Goal: Task Accomplishment & Management: Complete application form

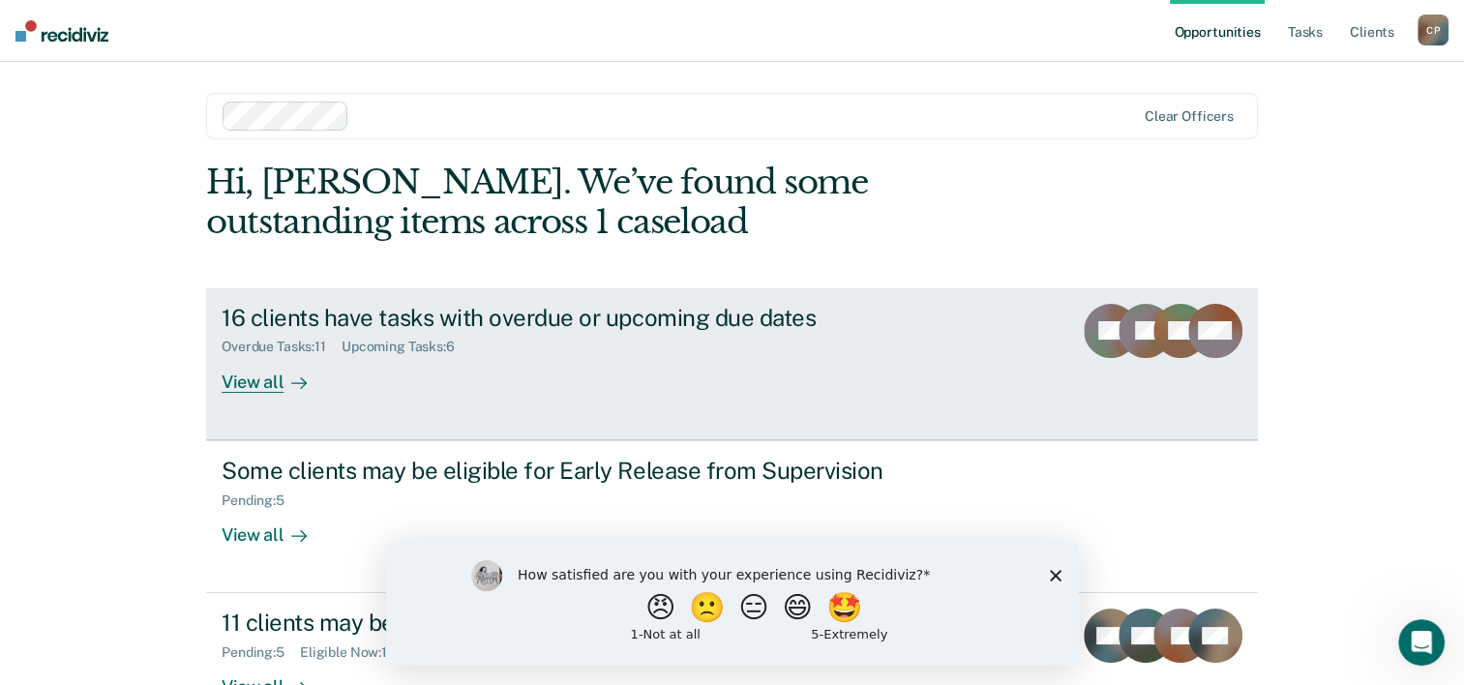
scroll to position [75, 0]
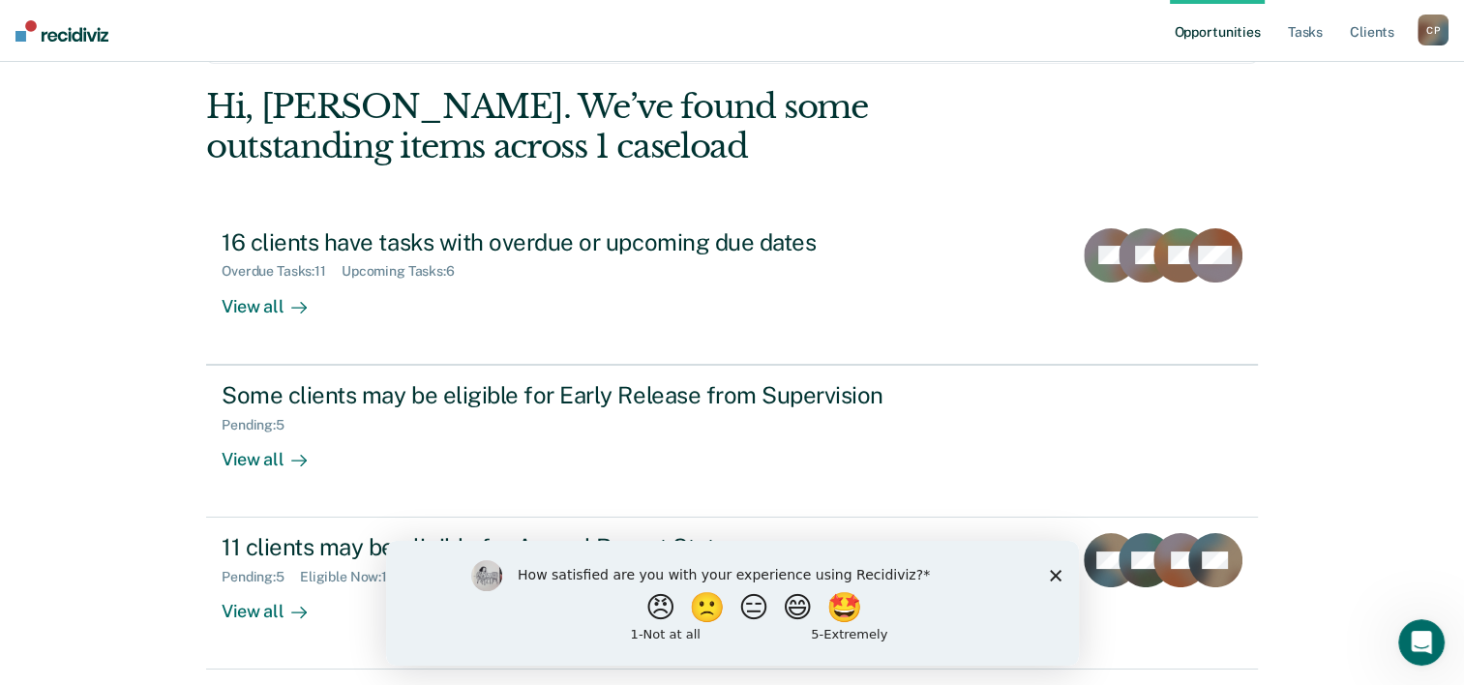
click at [1057, 566] on div "How satisfied are you with your experience using Recidiviz? 😠 🙁 😑 😄 🤩 1 - Not a…" at bounding box center [731, 602] width 693 height 125
click at [1057, 573] on polygon "Close survey" at bounding box center [1055, 575] width 12 height 12
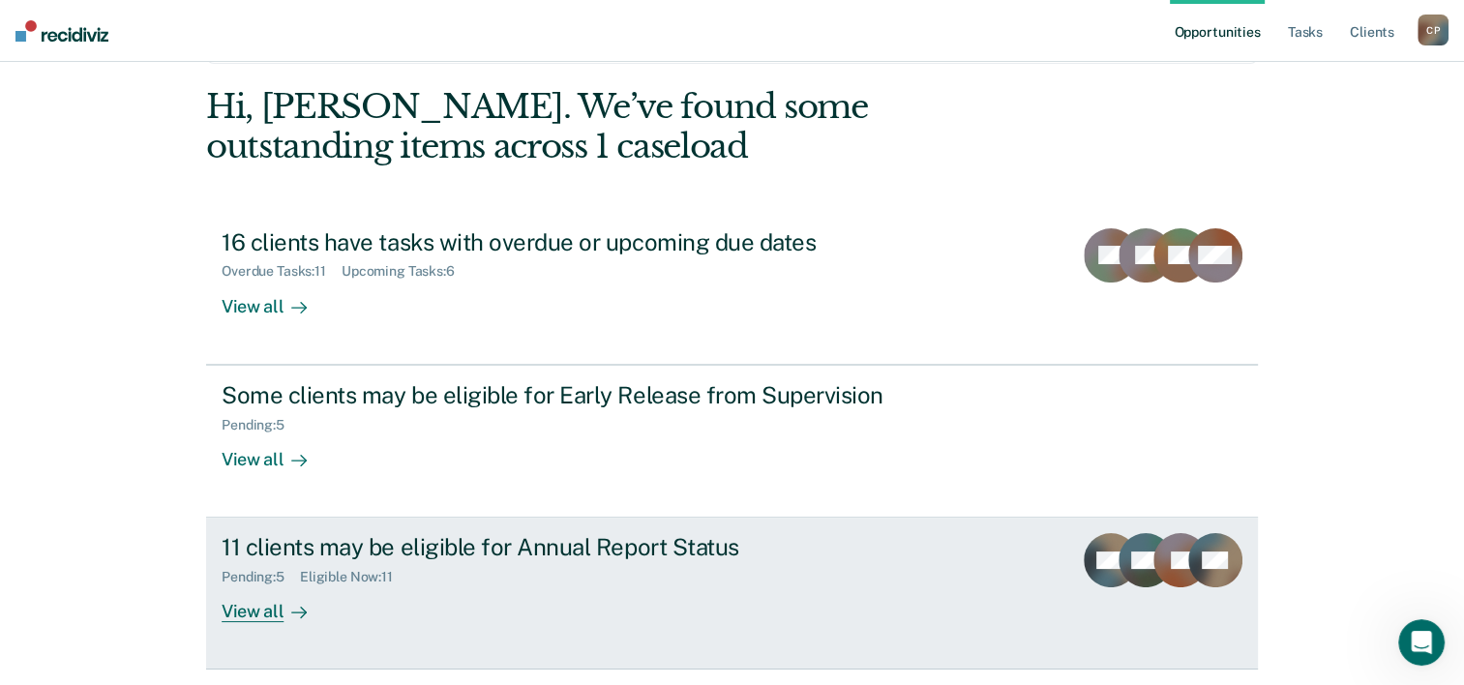
click at [240, 605] on div "View all" at bounding box center [276, 604] width 108 height 38
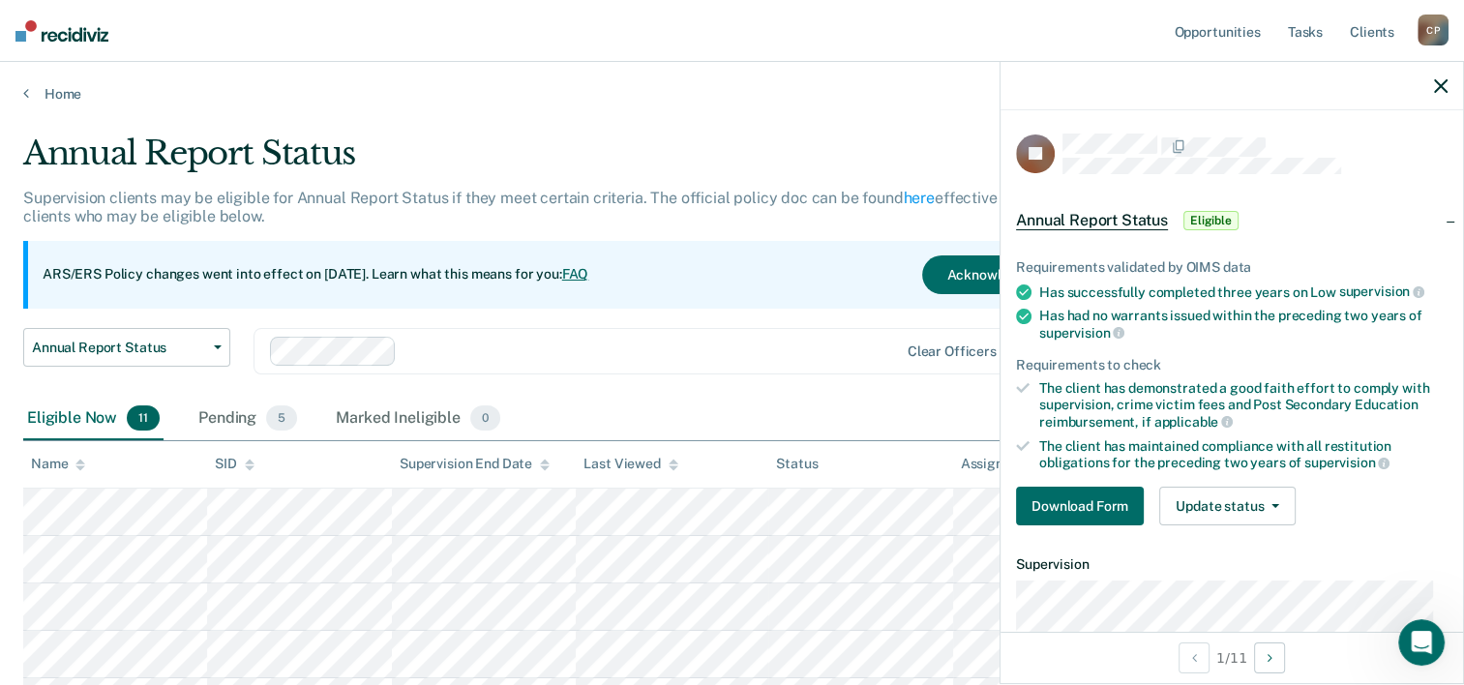
click at [564, 381] on div "Annual Report Status Early Release from Supervision Annual Report Status Clear …" at bounding box center [572, 363] width 1098 height 70
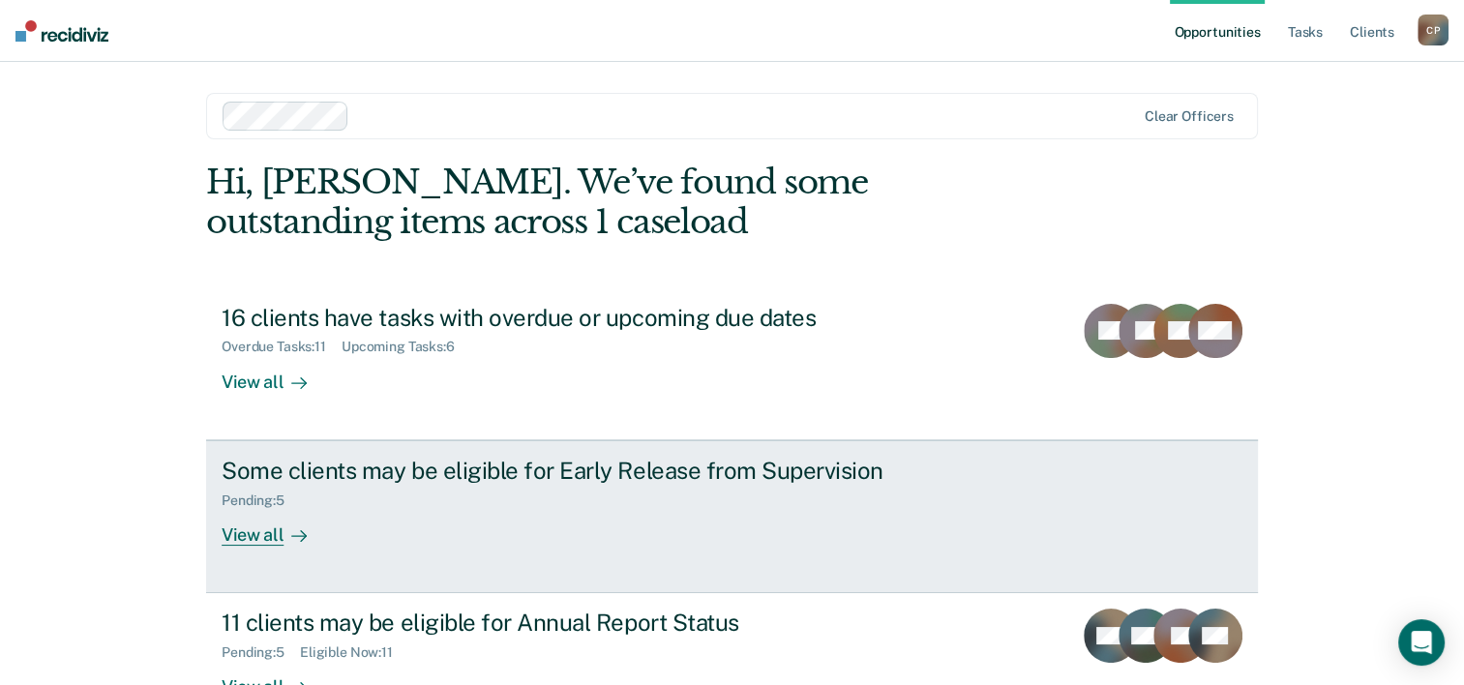
scroll to position [59, 0]
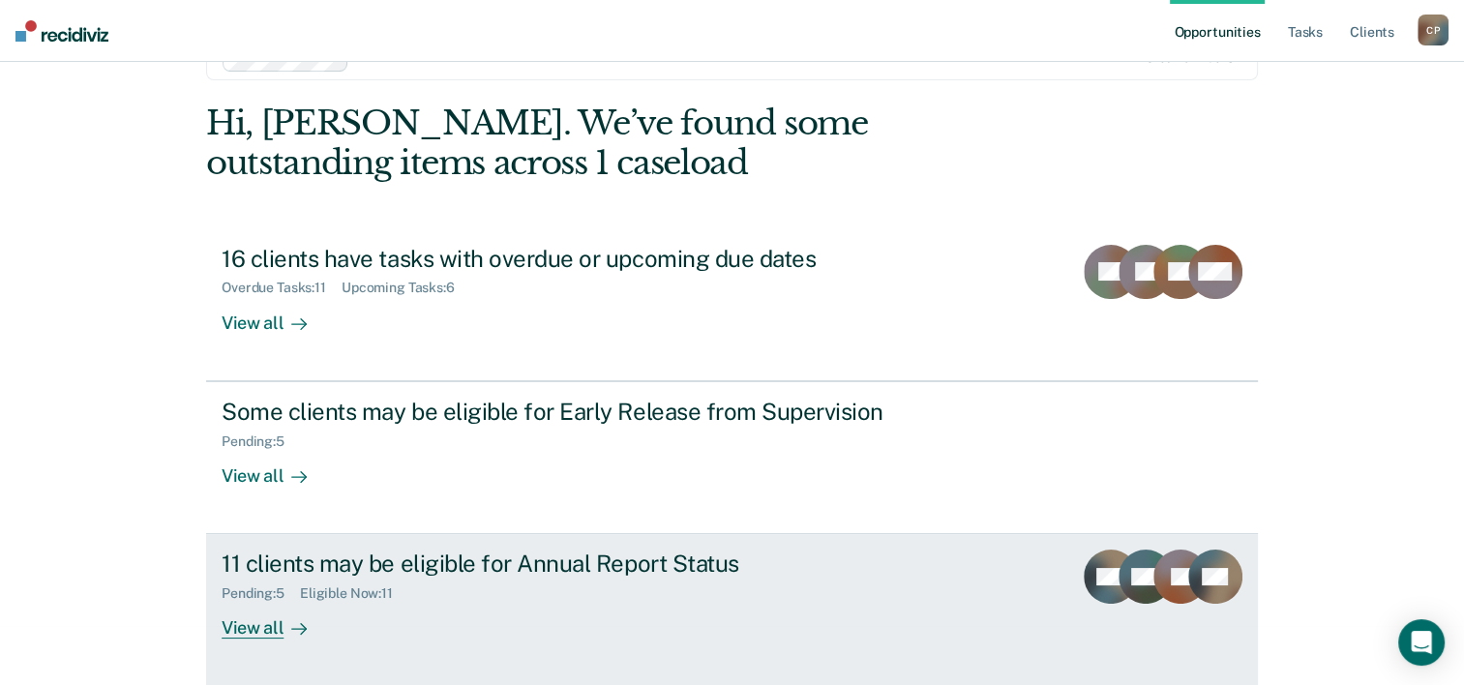
click at [526, 566] on div "11 clients may be eligible for Annual Report Status" at bounding box center [561, 564] width 679 height 28
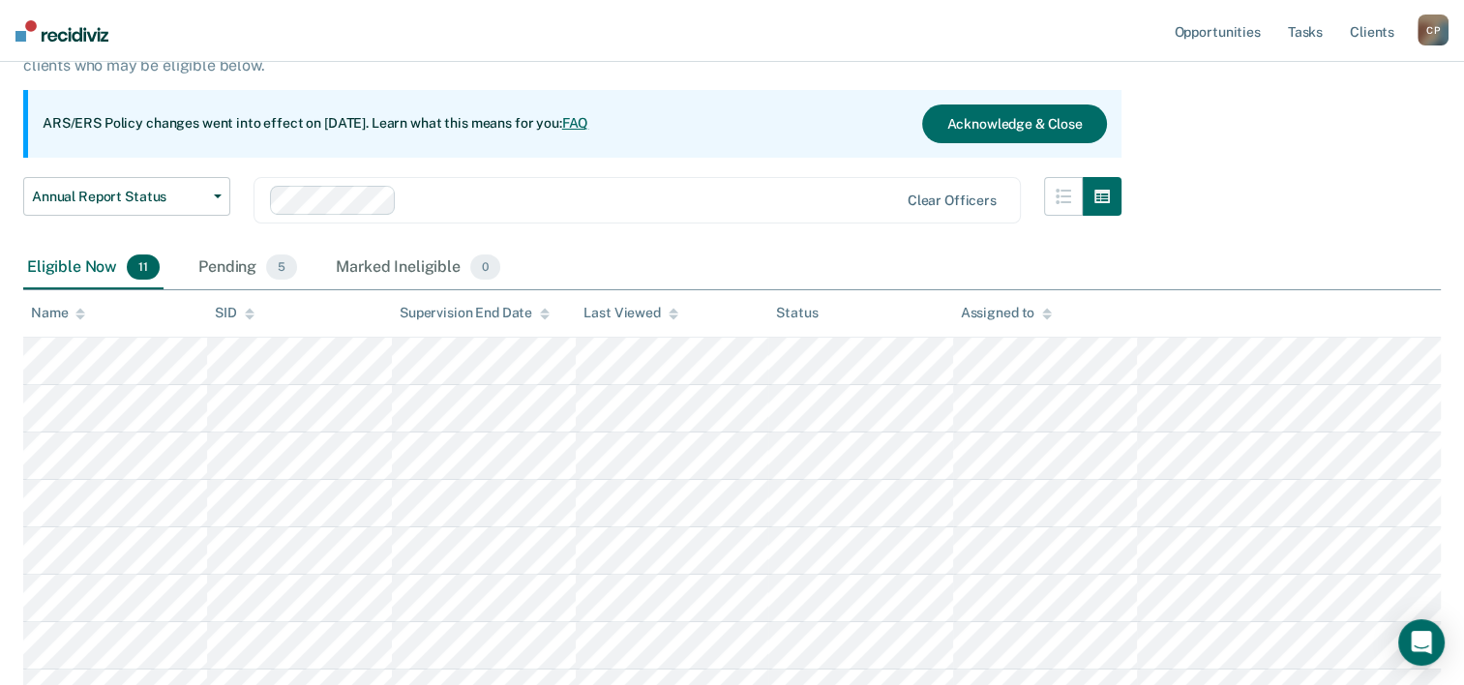
scroll to position [169, 0]
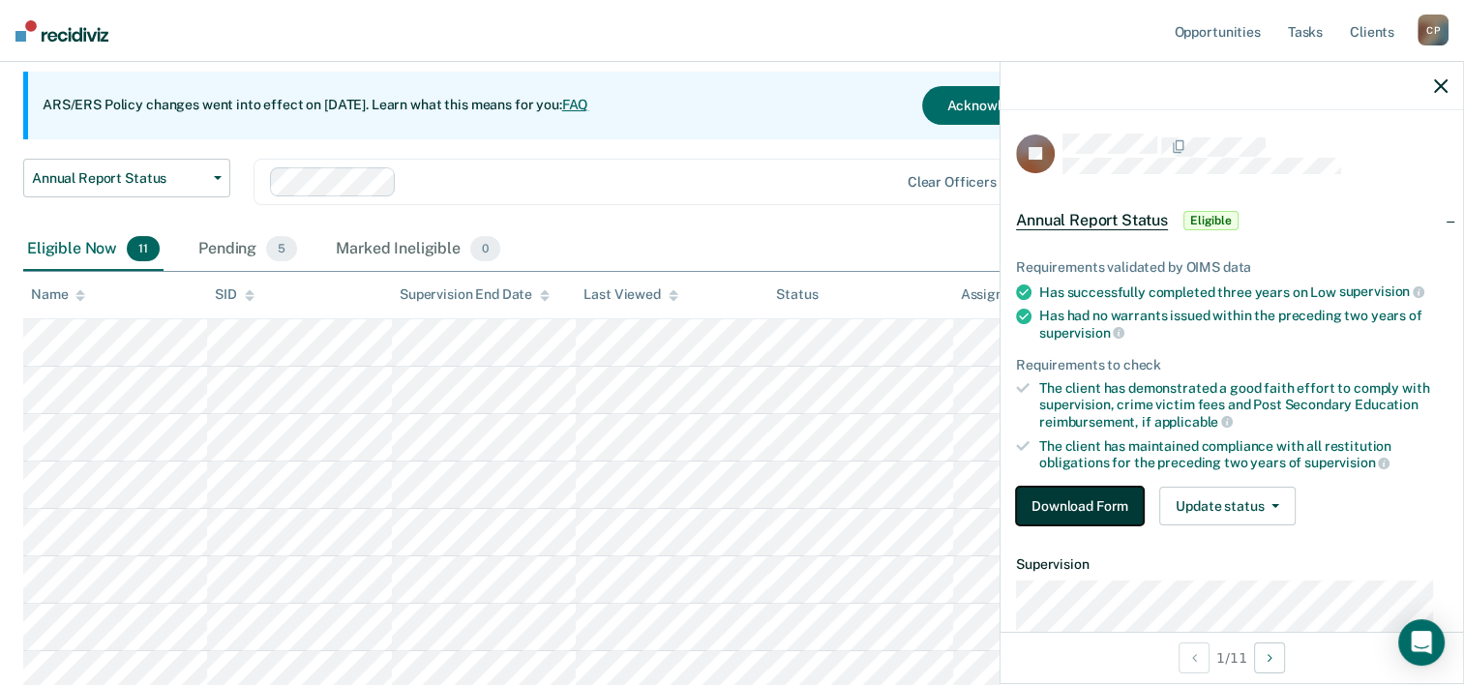
click at [1090, 501] on button "Download Form" at bounding box center [1080, 506] width 128 height 39
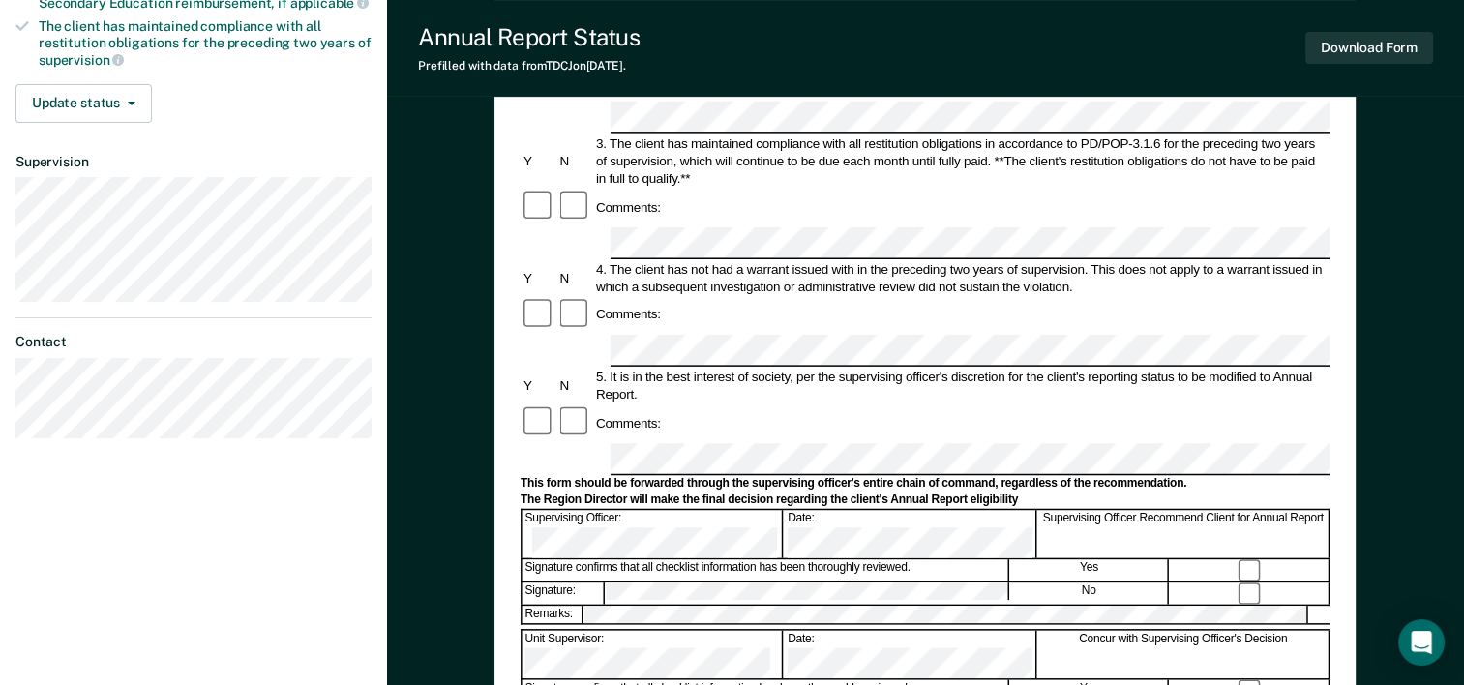
scroll to position [464, 0]
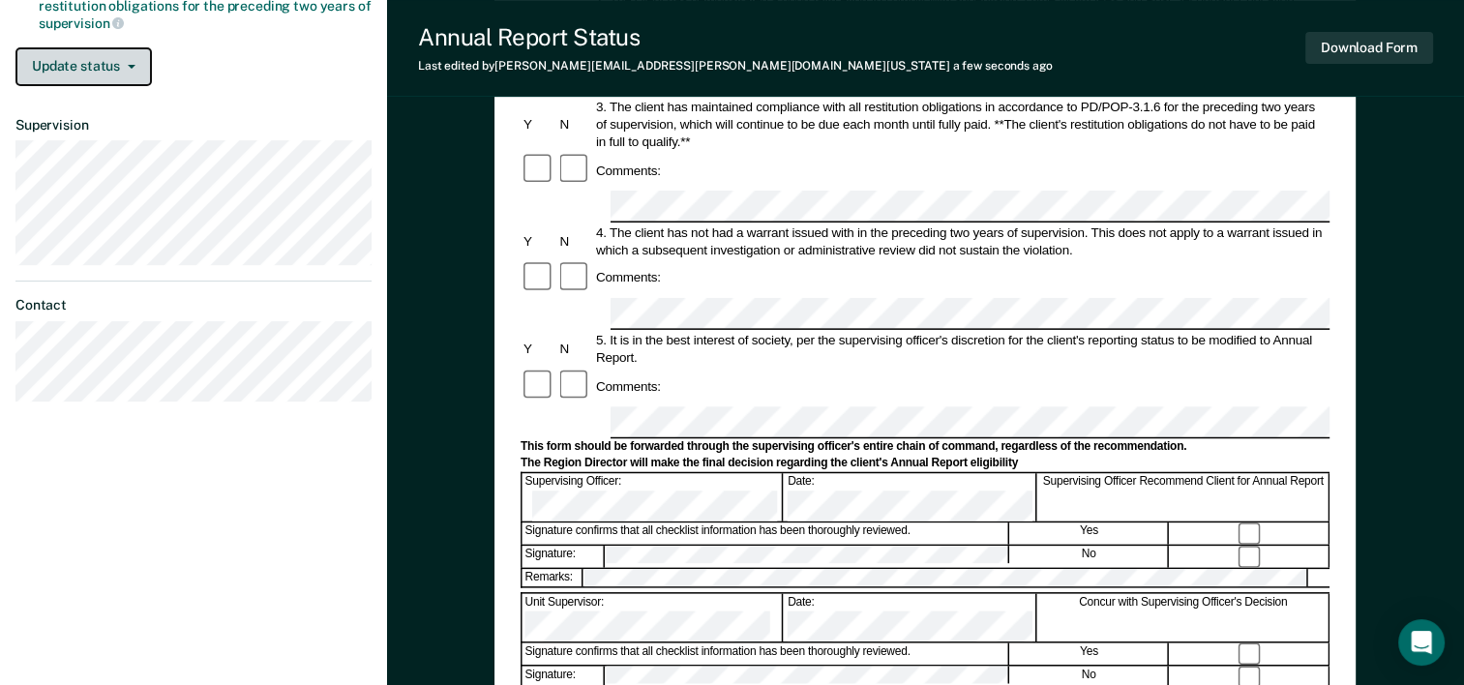
click at [120, 54] on button "Update status" at bounding box center [83, 66] width 136 height 39
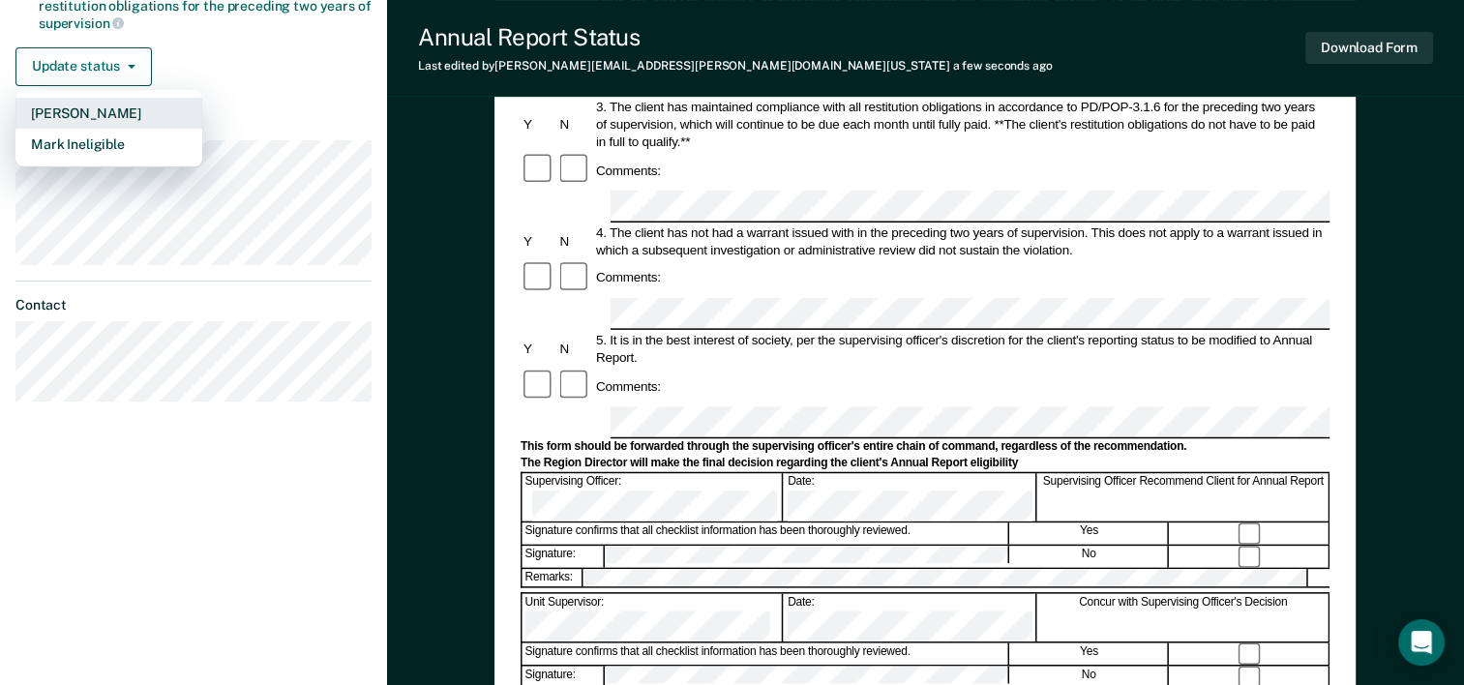
click at [106, 105] on button "[PERSON_NAME]" at bounding box center [108, 113] width 187 height 31
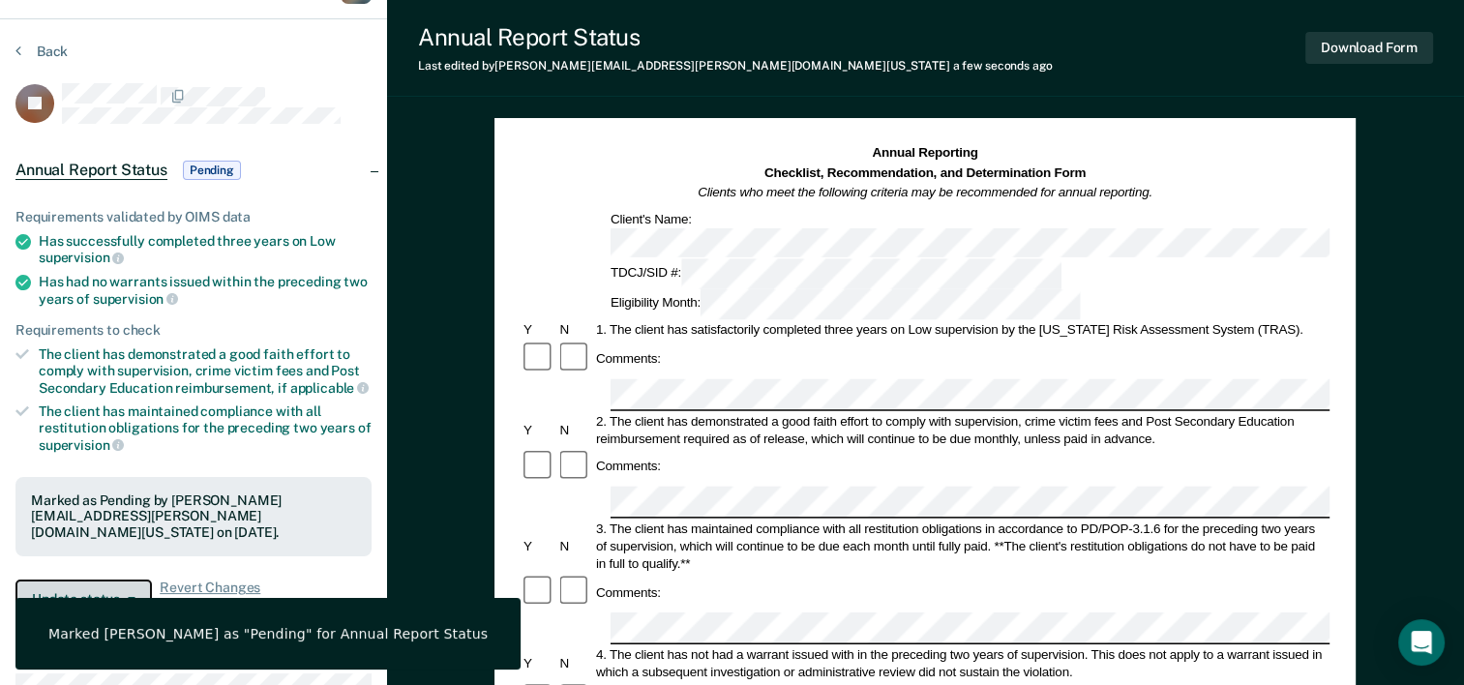
scroll to position [0, 0]
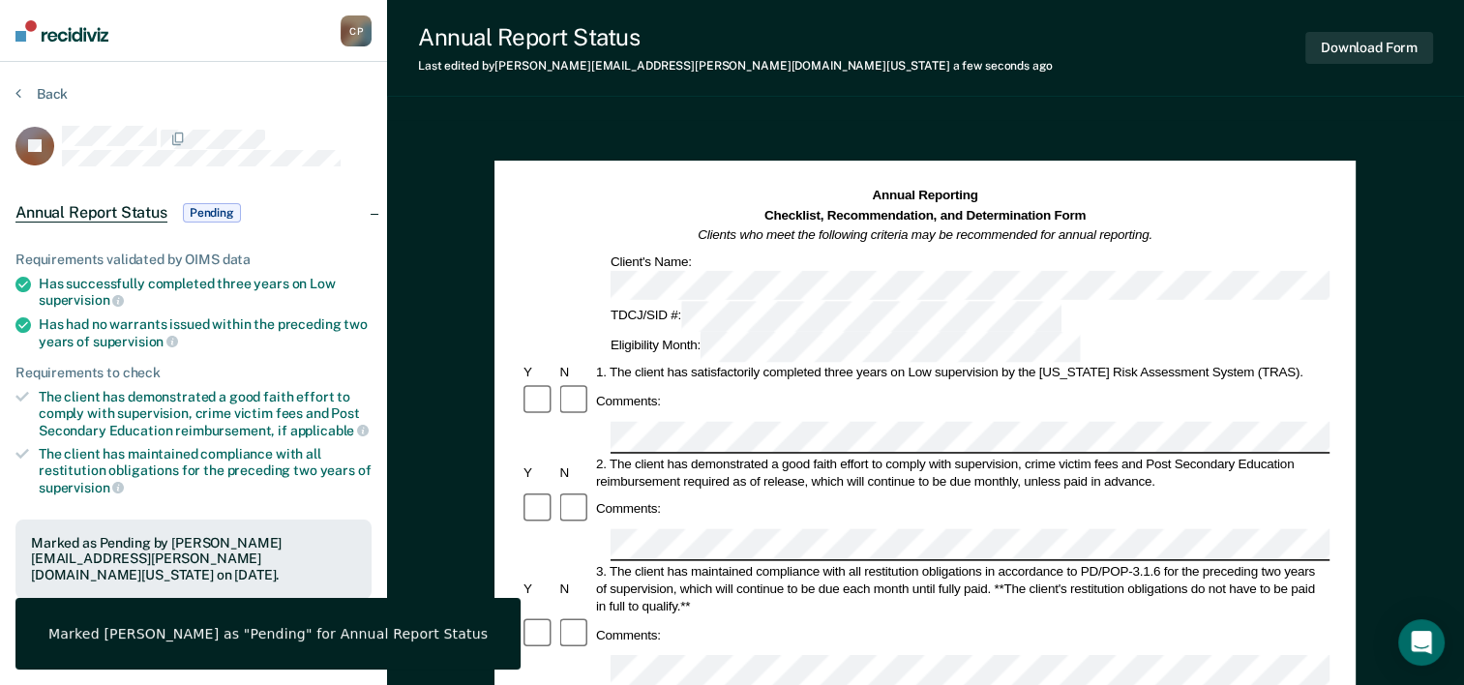
click at [12, 86] on section "Back SJ Annual Report Status Pending Requirements validated by OIMS data Has su…" at bounding box center [193, 538] width 387 height 953
click at [25, 97] on button "Back" at bounding box center [41, 93] width 52 height 17
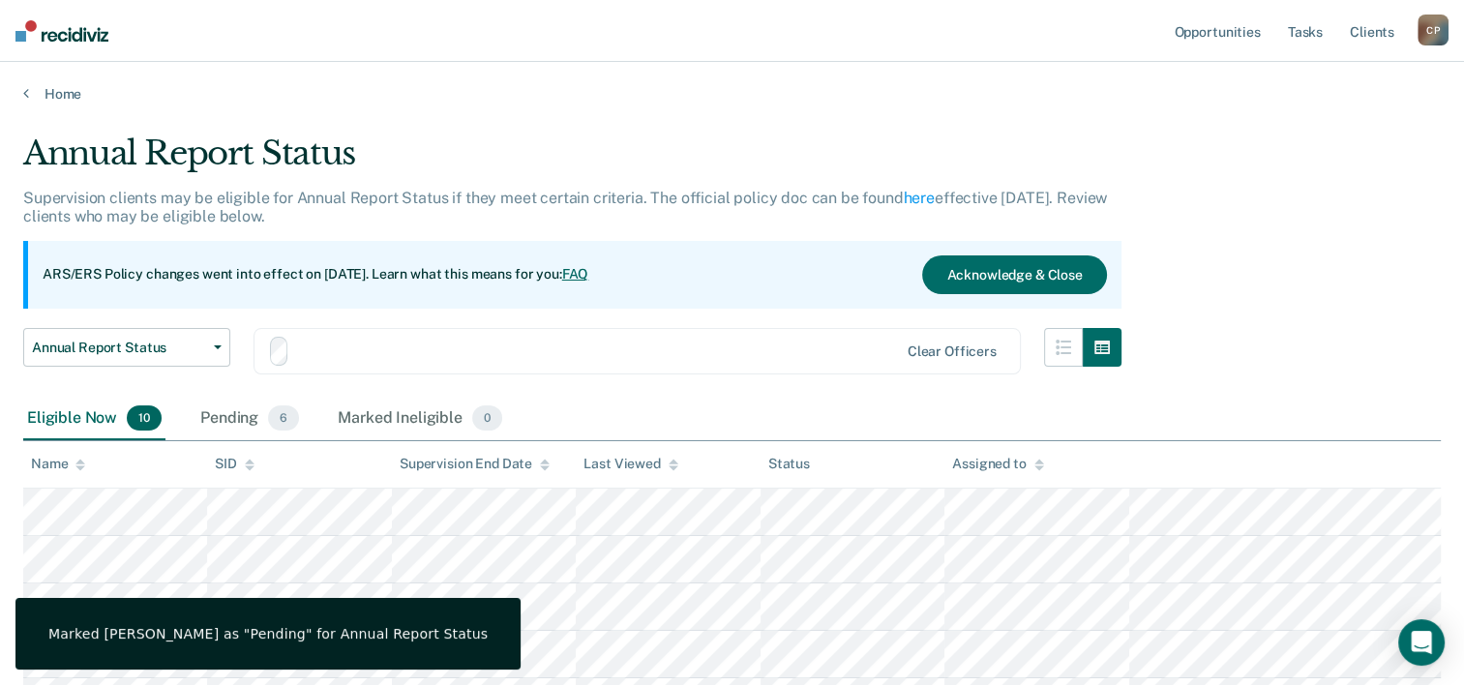
scroll to position [169, 0]
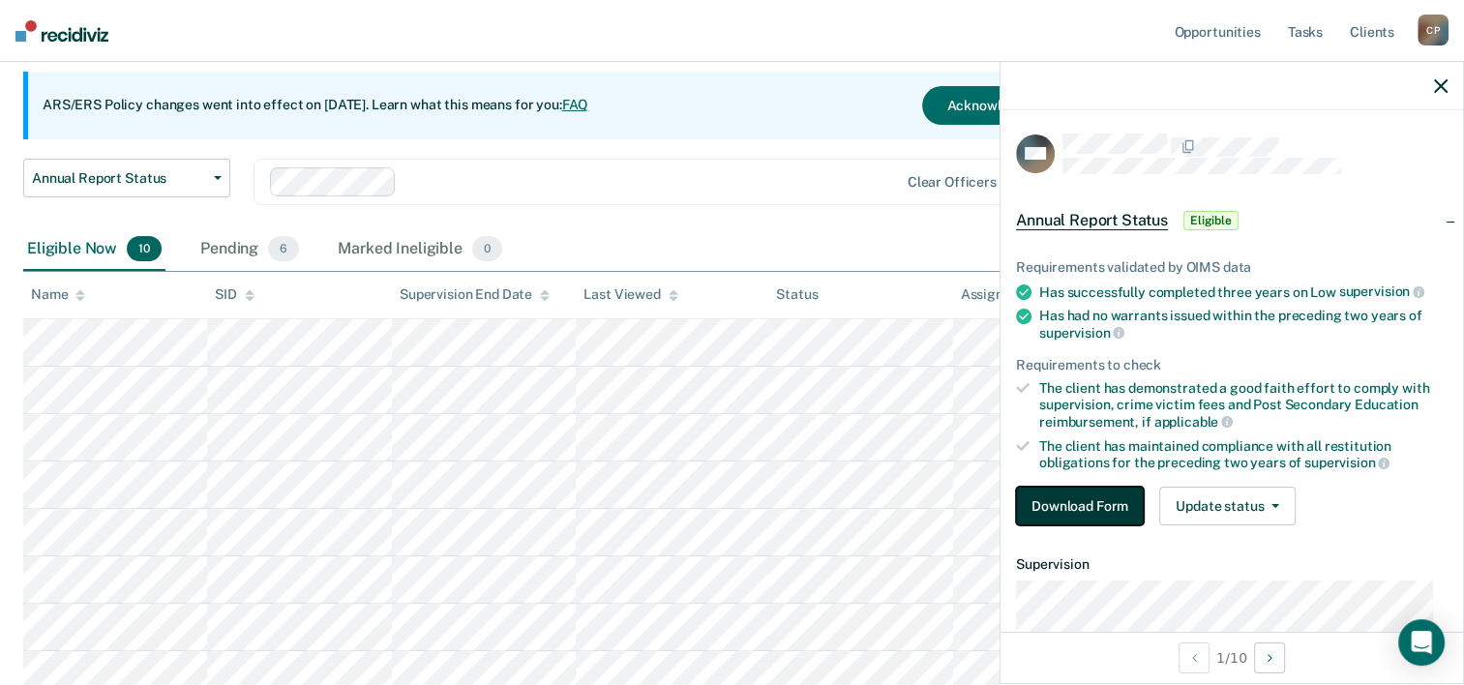
click at [1074, 502] on button "Download Form" at bounding box center [1080, 506] width 128 height 39
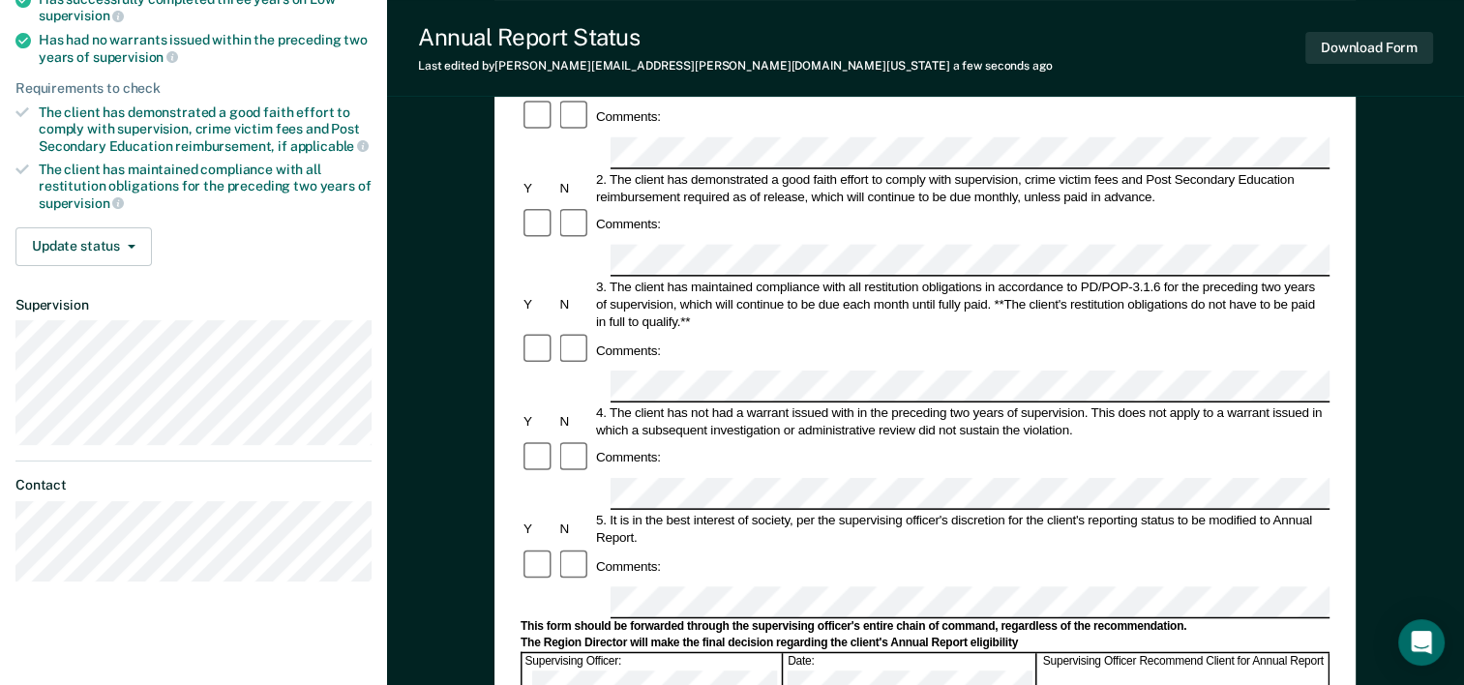
scroll to position [286, 0]
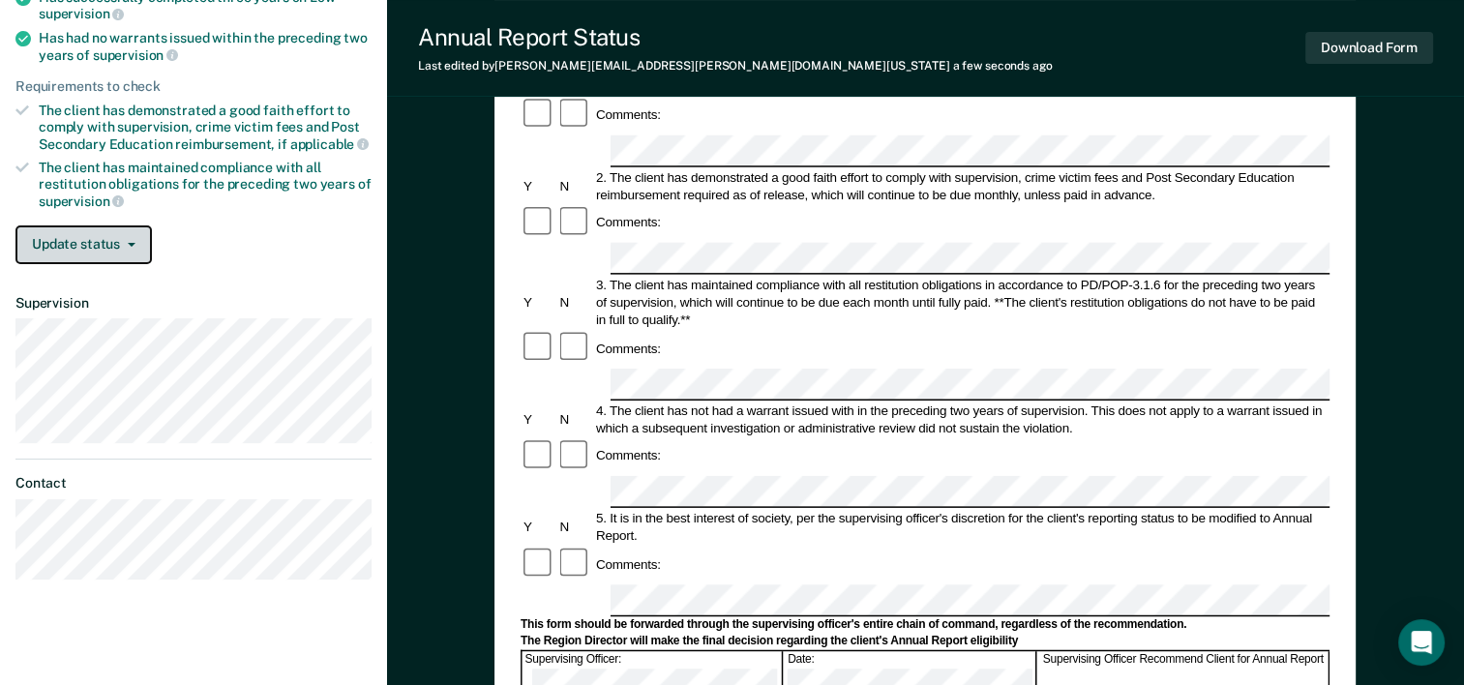
click at [83, 236] on button "Update status" at bounding box center [83, 244] width 136 height 39
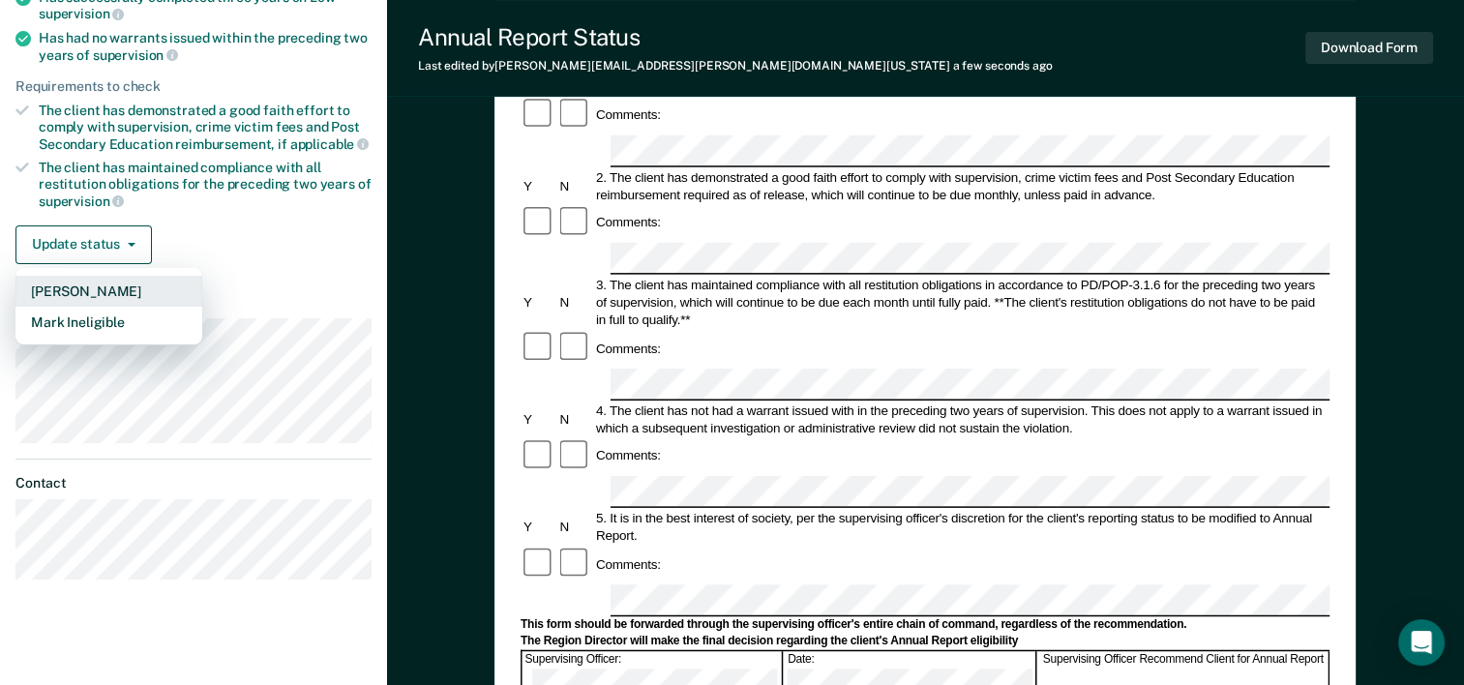
click at [104, 284] on button "[PERSON_NAME]" at bounding box center [108, 291] width 187 height 31
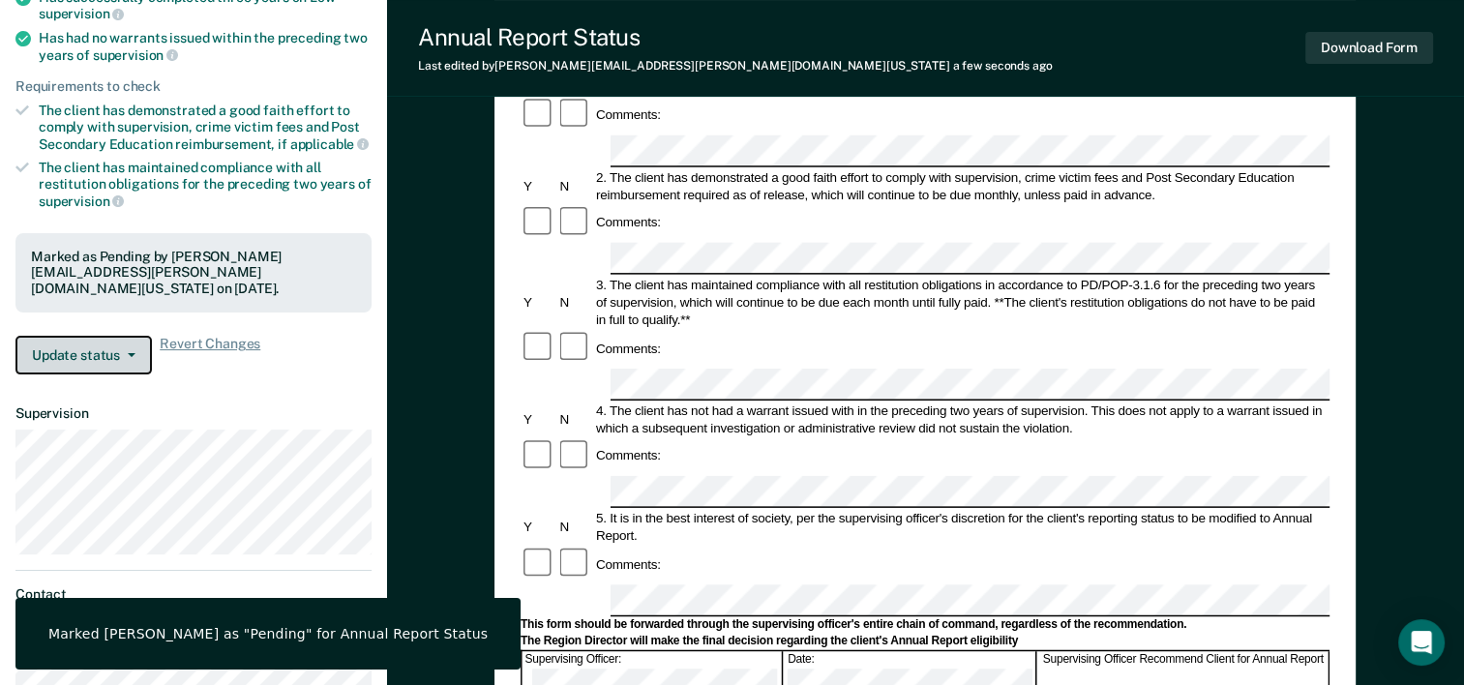
scroll to position [0, 0]
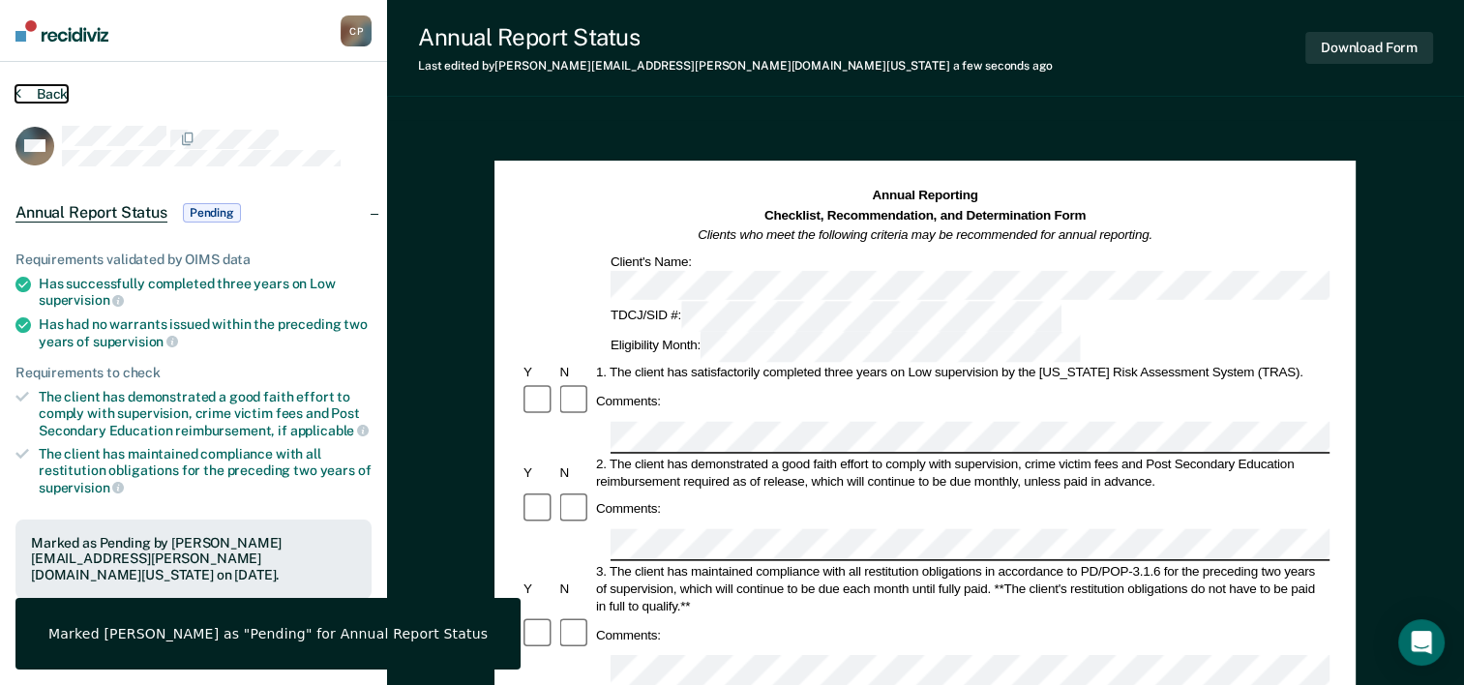
click at [46, 96] on button "Back" at bounding box center [41, 93] width 52 height 17
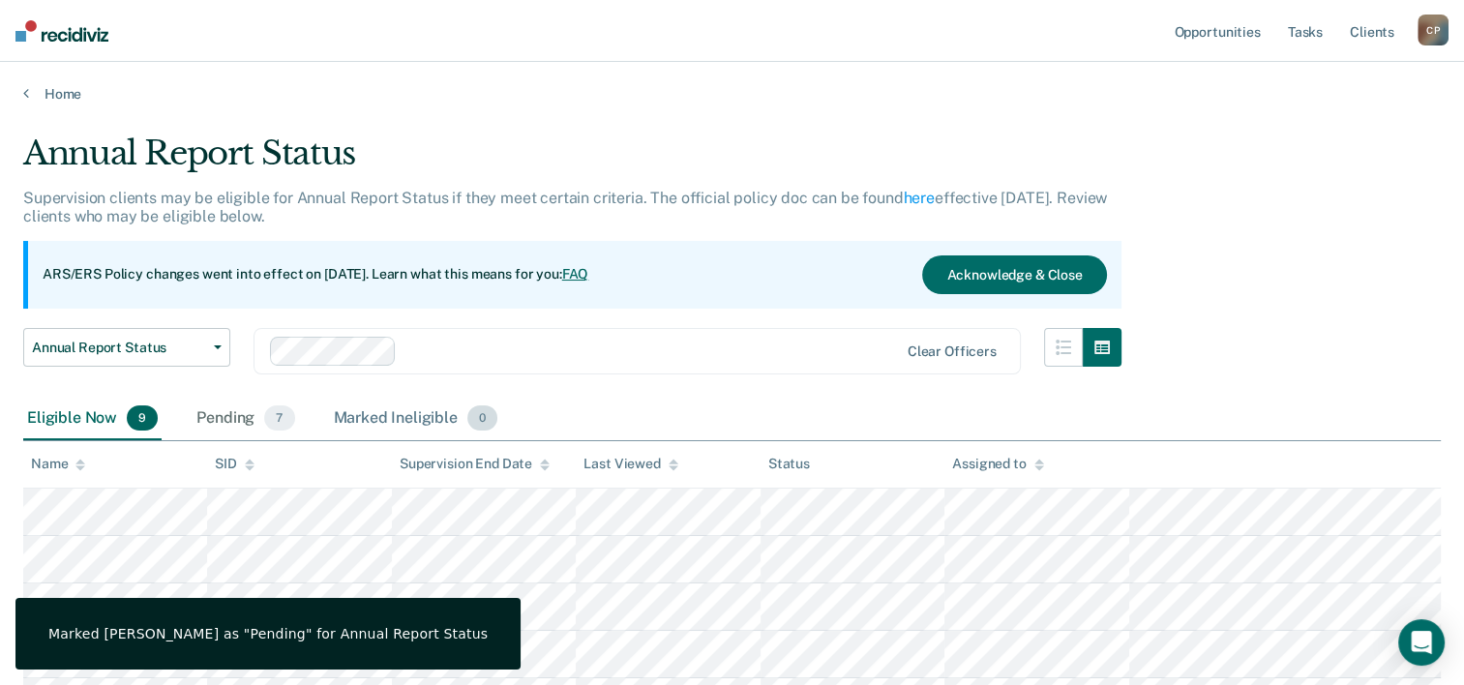
scroll to position [169, 0]
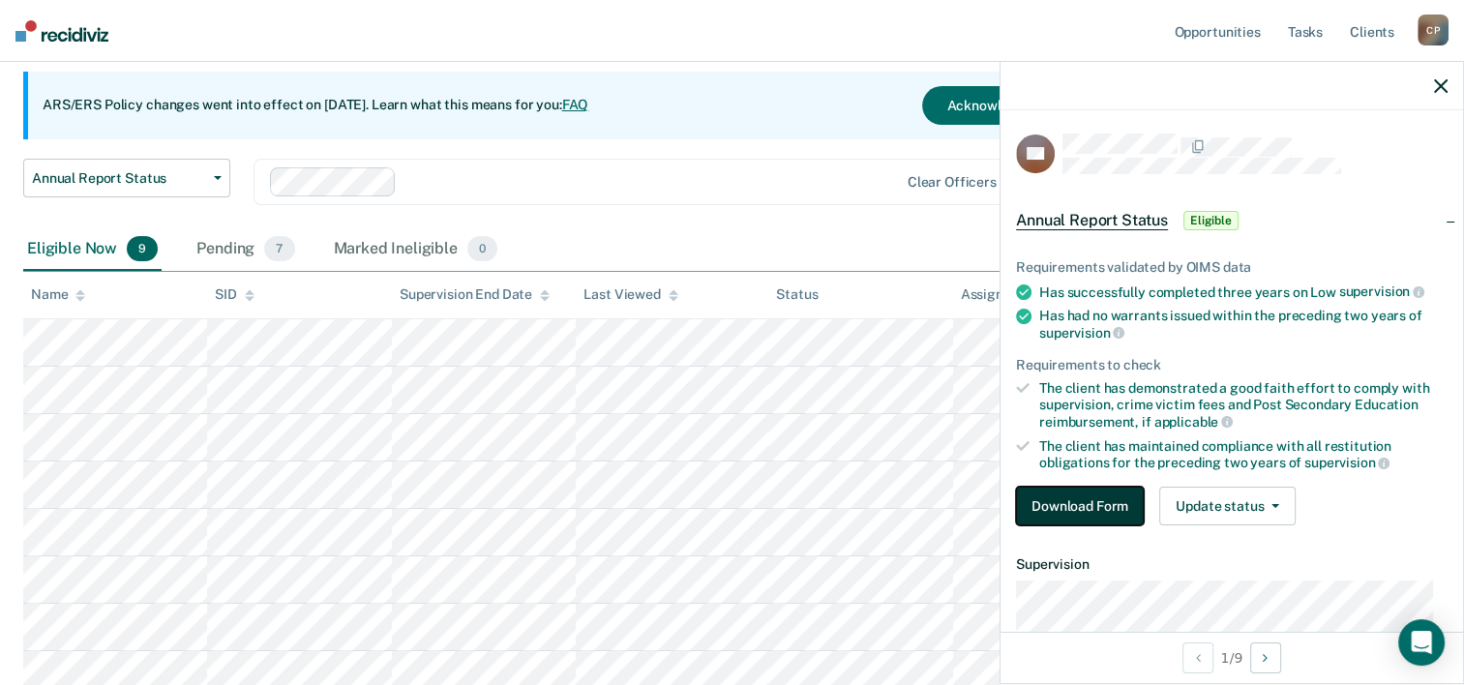
click at [1057, 507] on button "Download Form" at bounding box center [1080, 506] width 128 height 39
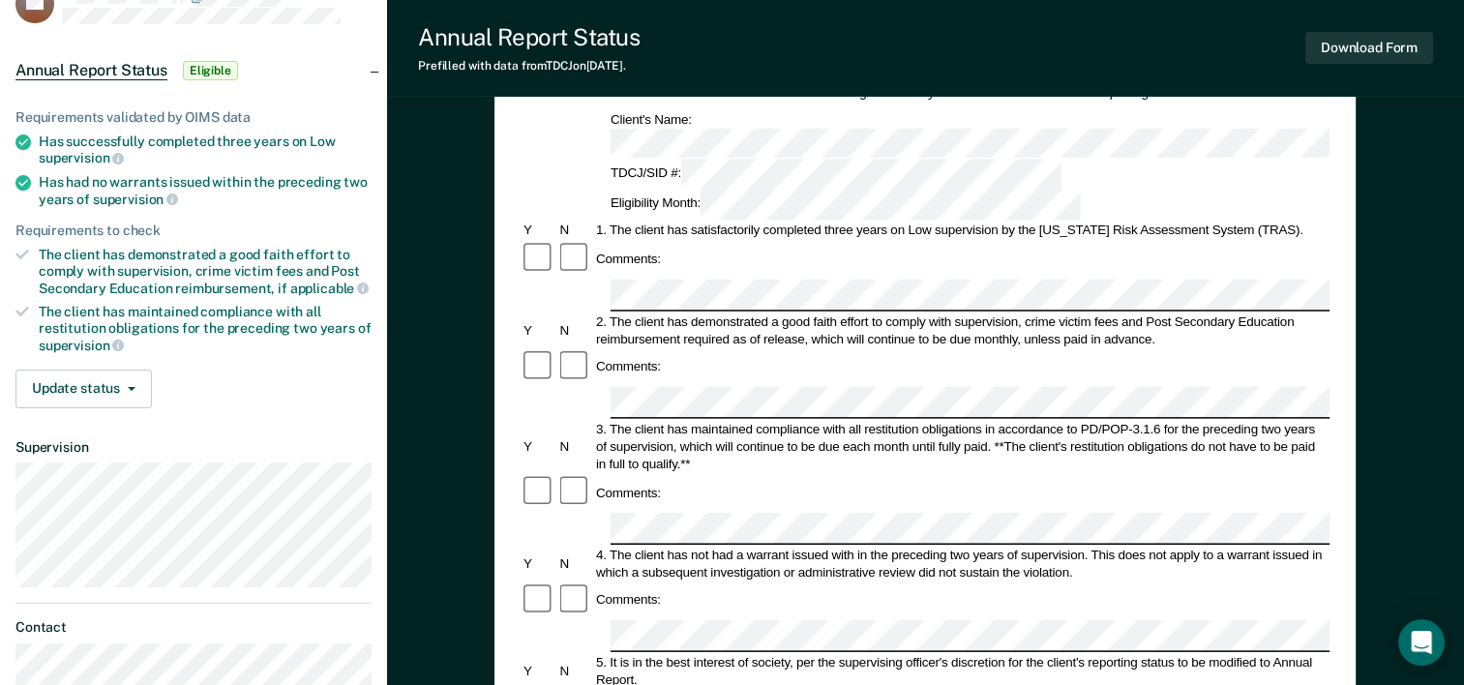
scroll to position [139, 0]
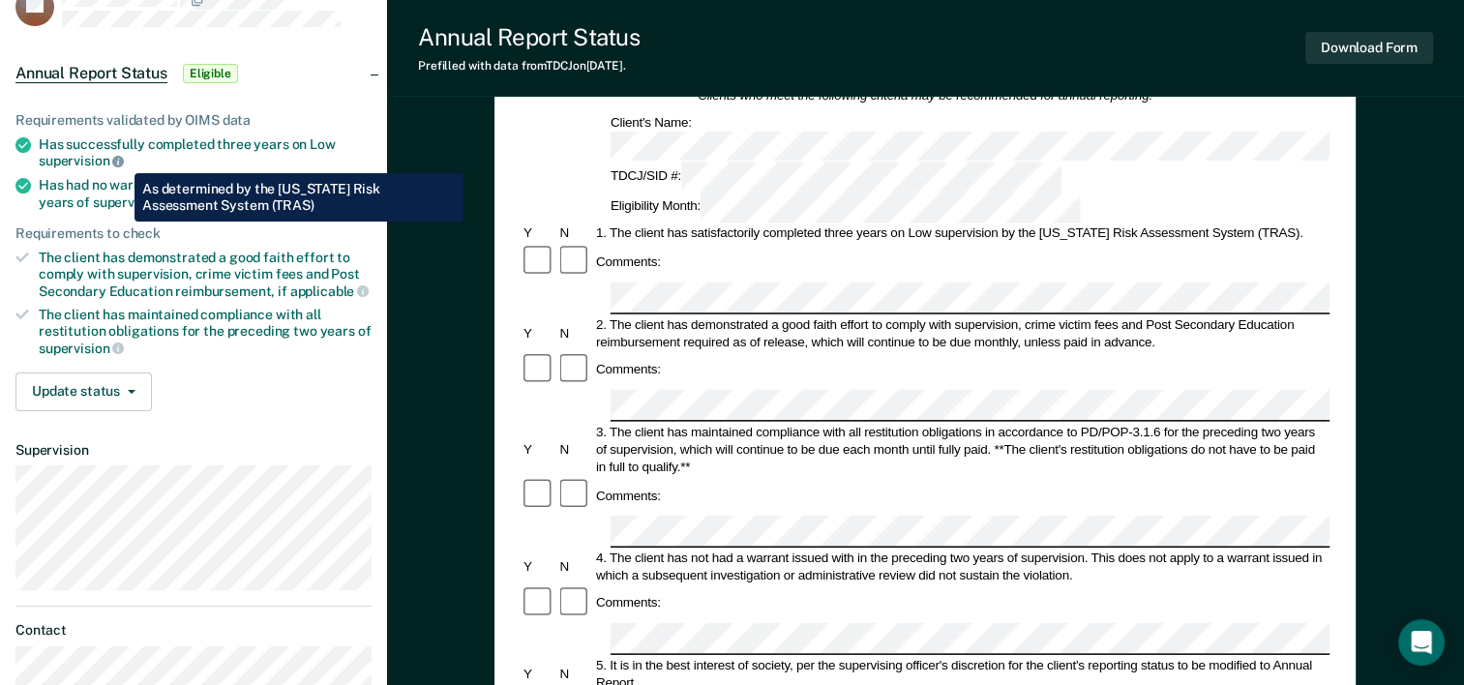
click at [120, 159] on icon at bounding box center [118, 162] width 12 height 12
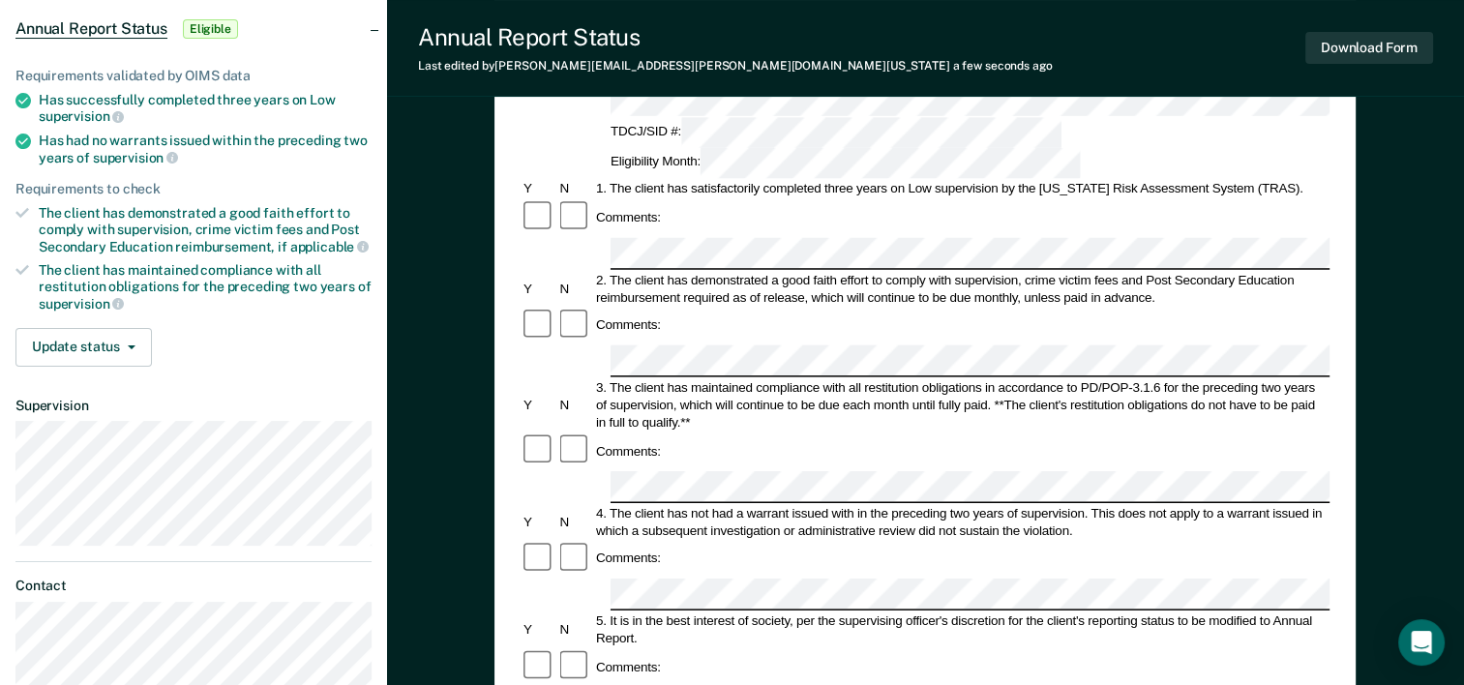
scroll to position [0, 0]
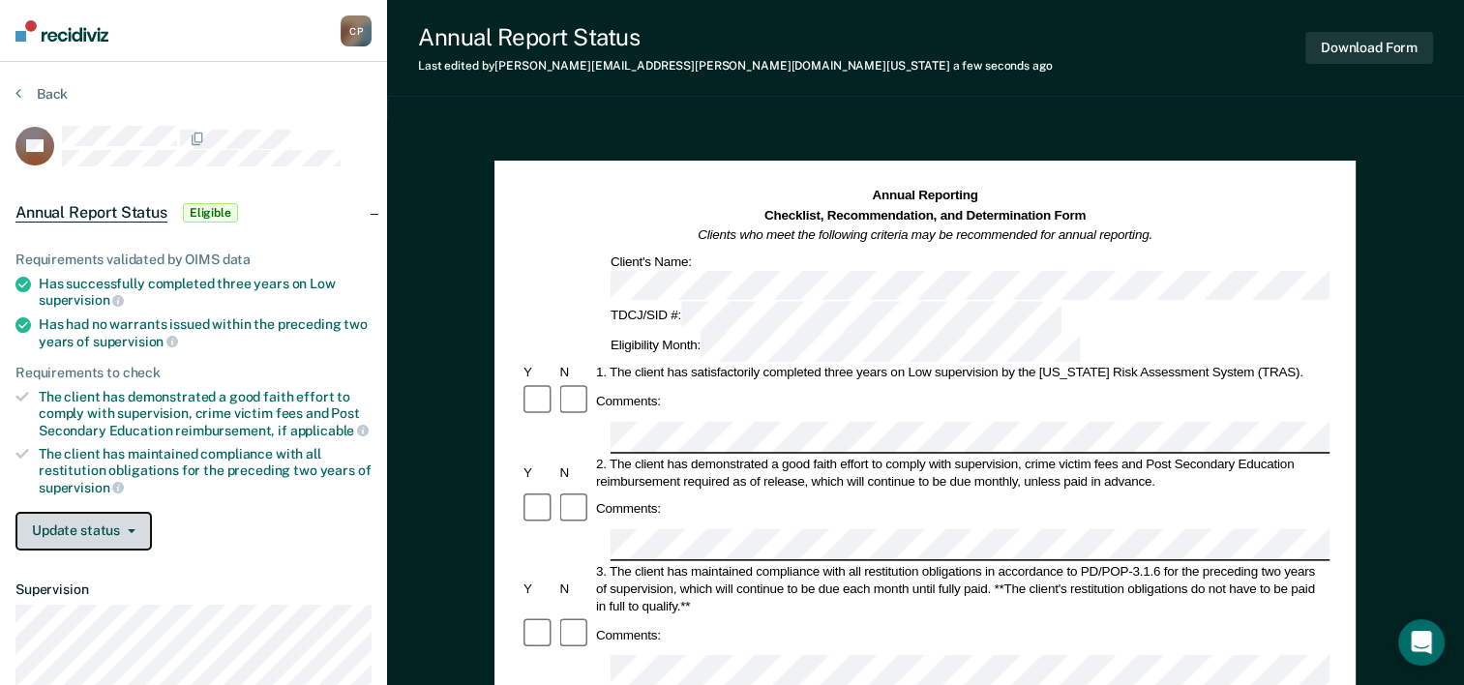
click at [132, 517] on button "Update status" at bounding box center [83, 531] width 136 height 39
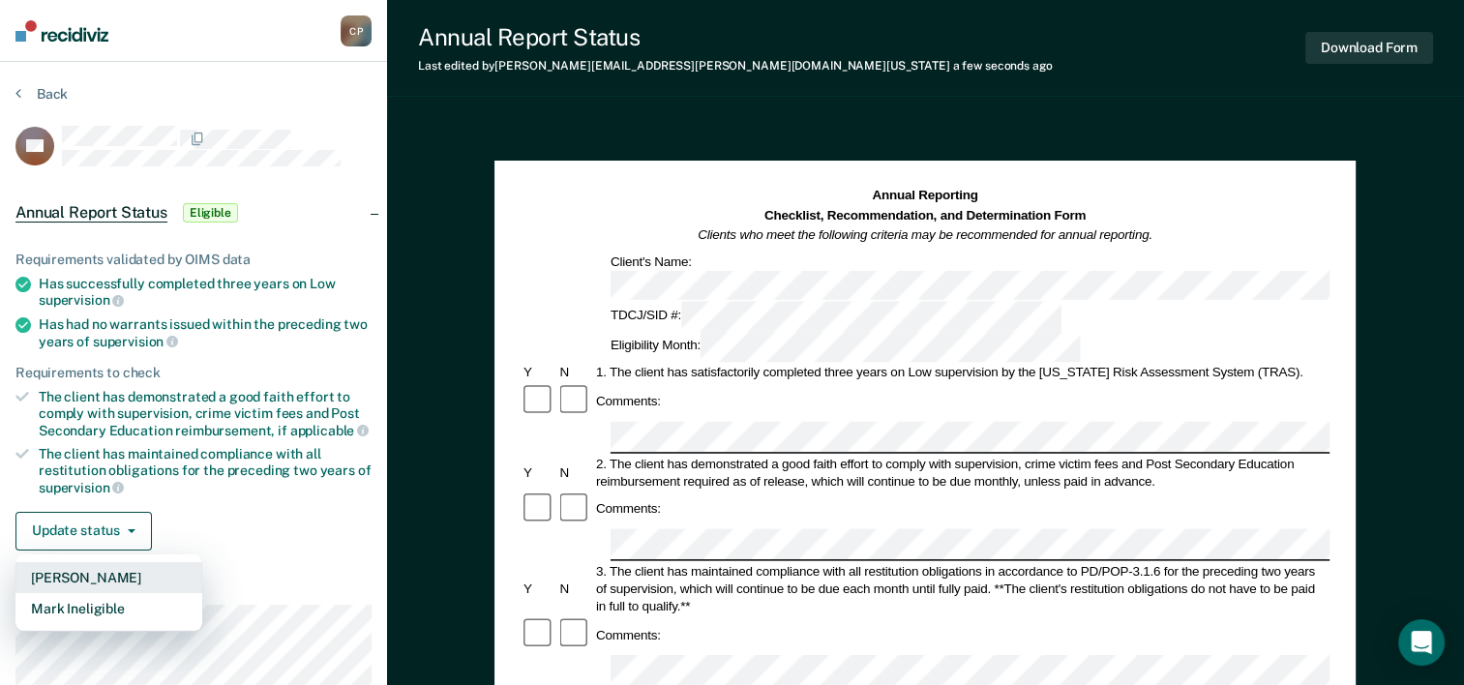
click at [117, 562] on button "[PERSON_NAME]" at bounding box center [108, 577] width 187 height 31
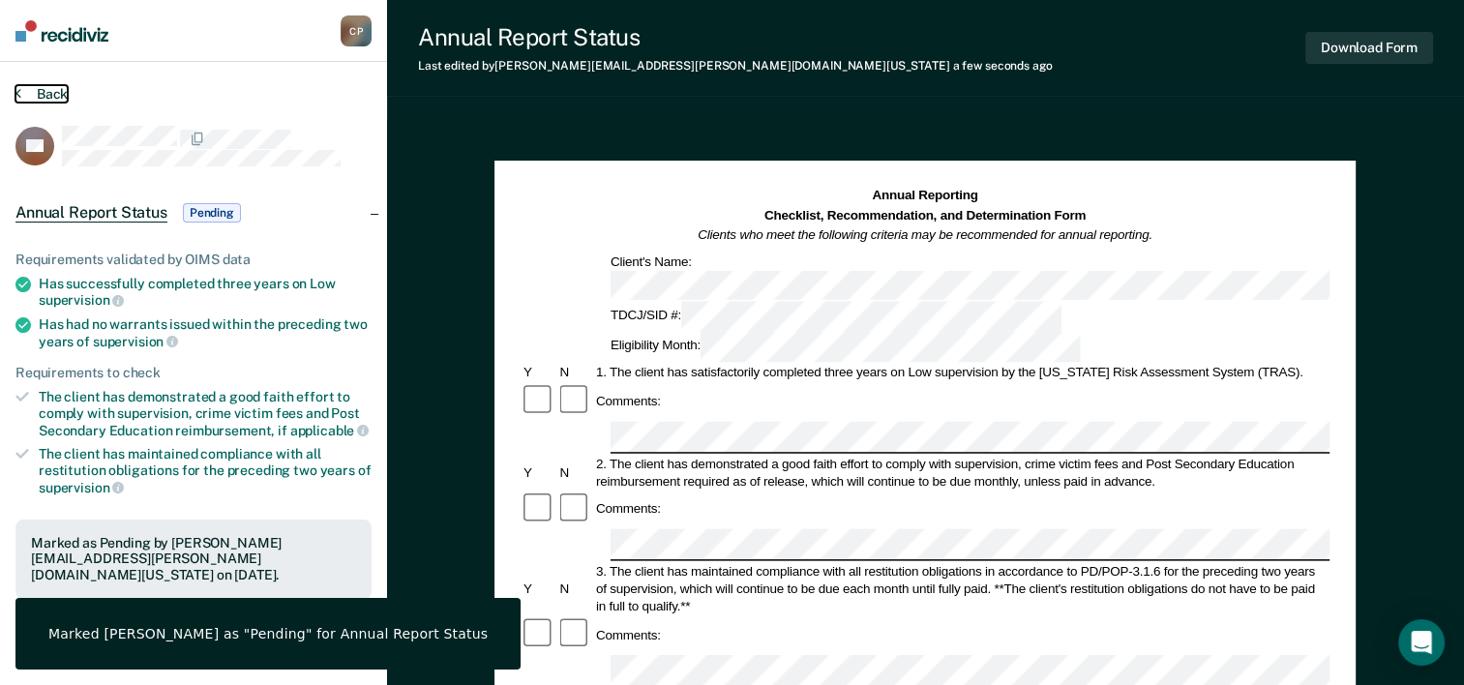
click at [43, 90] on button "Back" at bounding box center [41, 93] width 52 height 17
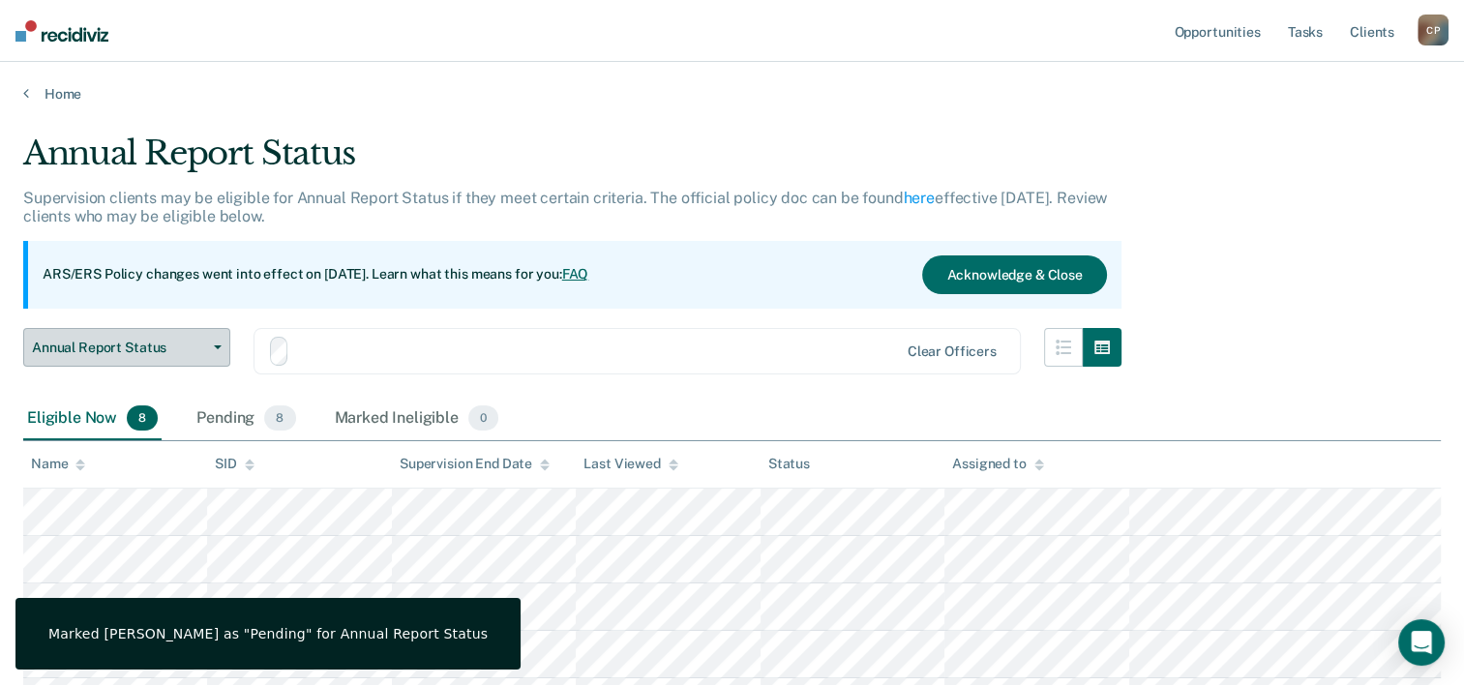
scroll to position [169, 0]
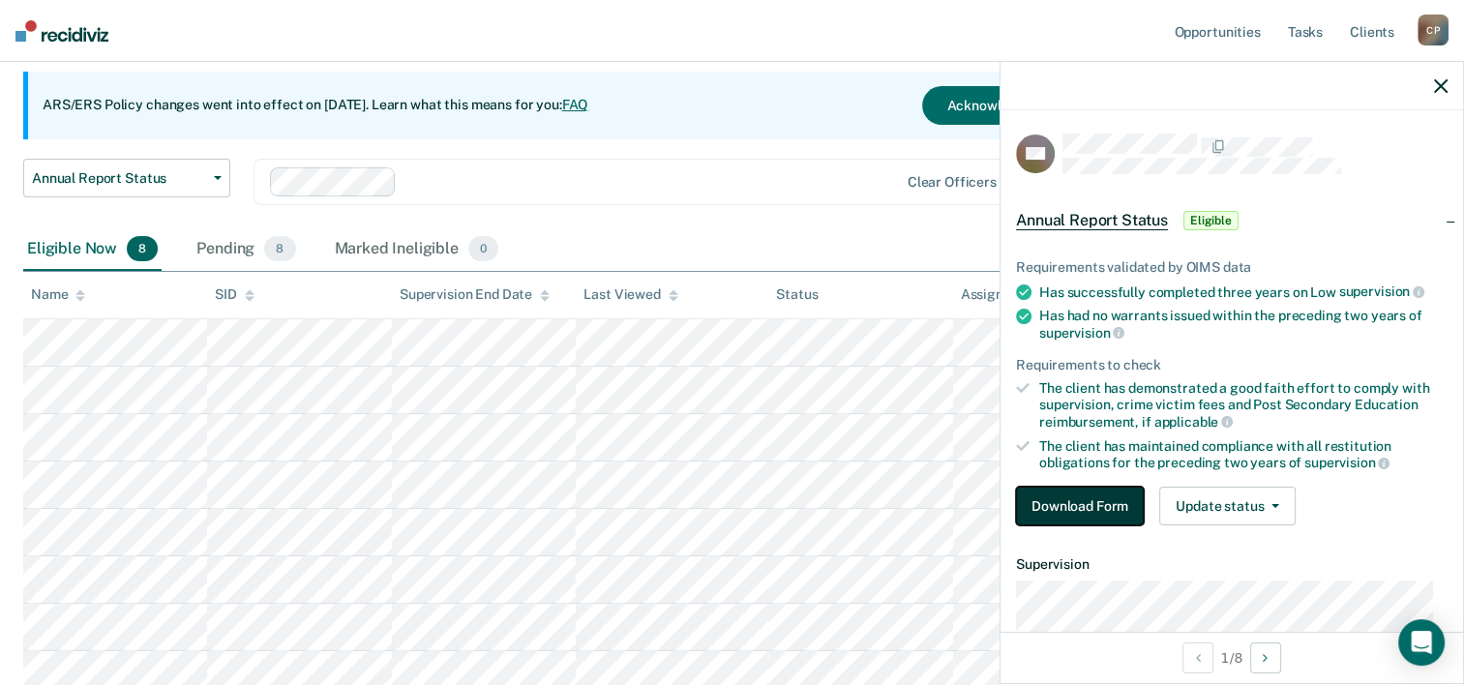
click at [1076, 505] on button "Download Form" at bounding box center [1080, 506] width 128 height 39
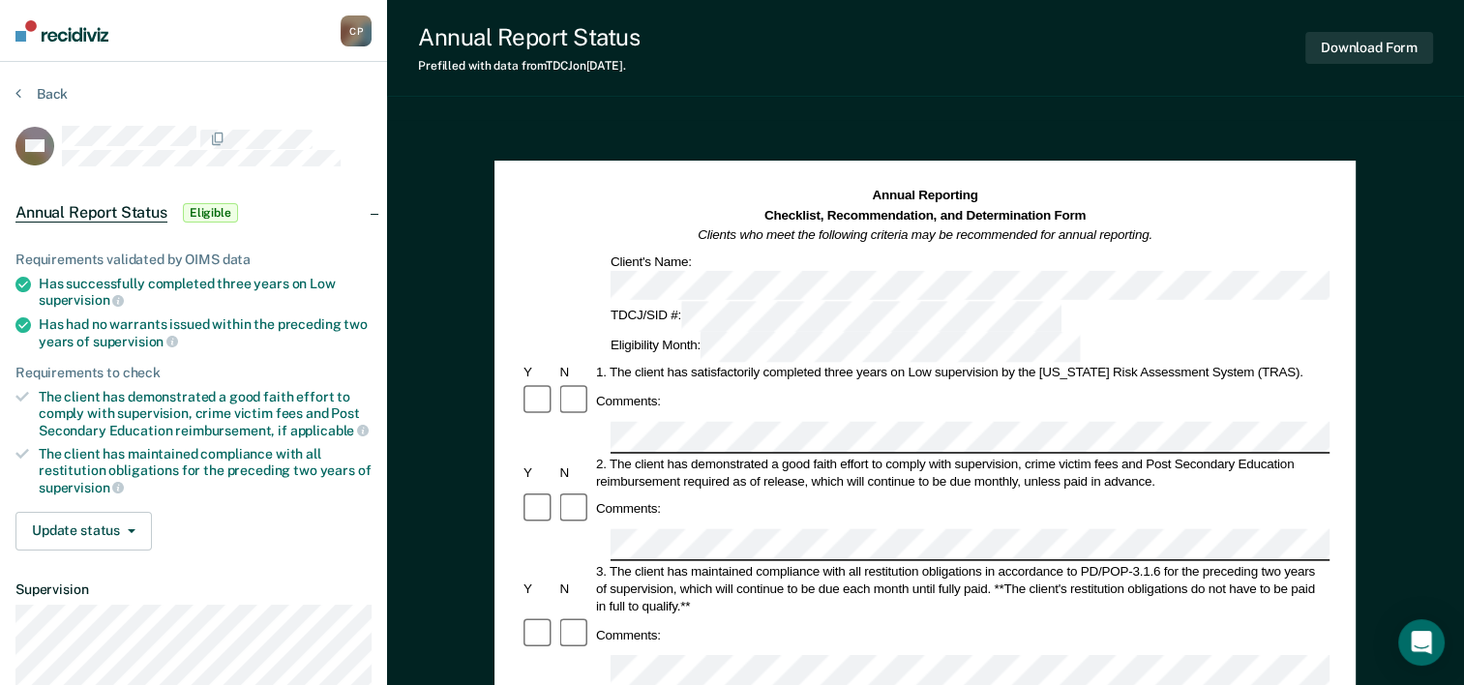
click at [706, 93] on div "Annual Report Status Prefilled with data from TDCJ on [DATE] . Download Form" at bounding box center [925, 48] width 1077 height 97
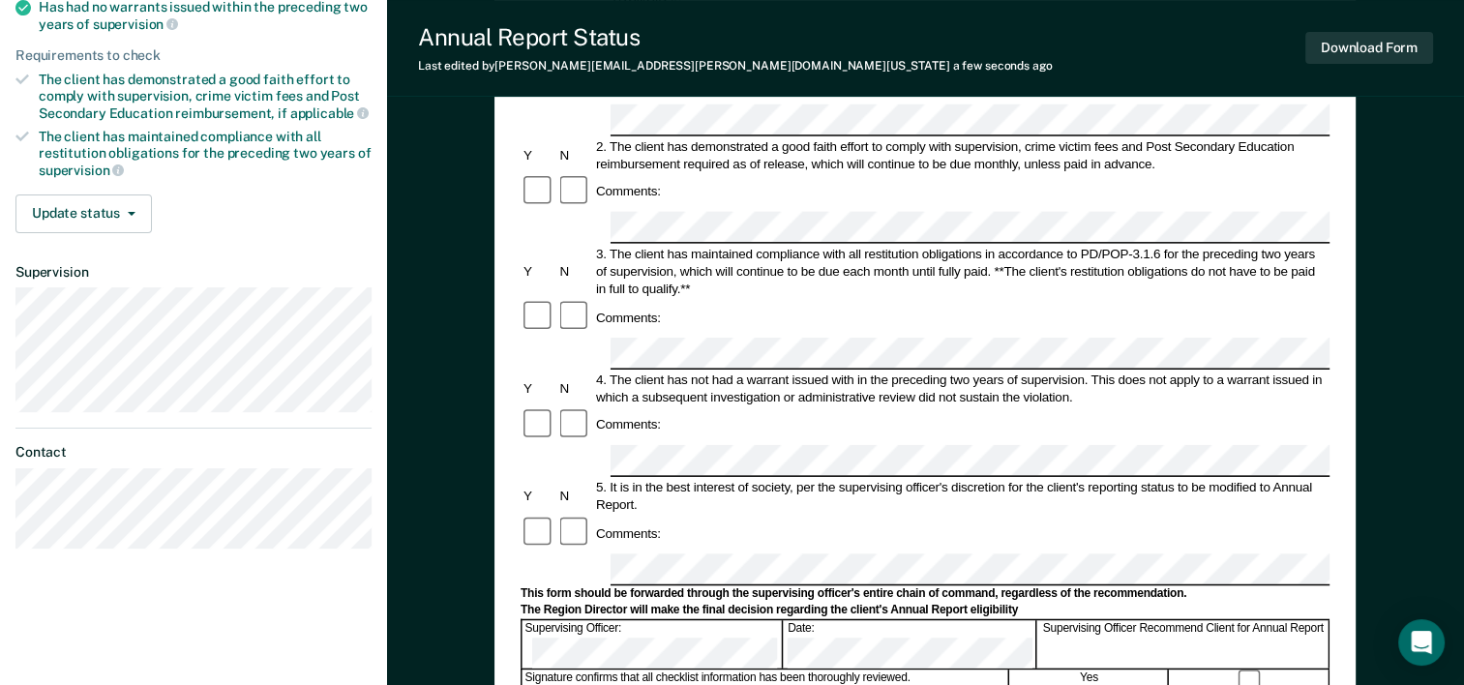
scroll to position [319, 0]
click at [94, 201] on button "Update status" at bounding box center [83, 212] width 136 height 39
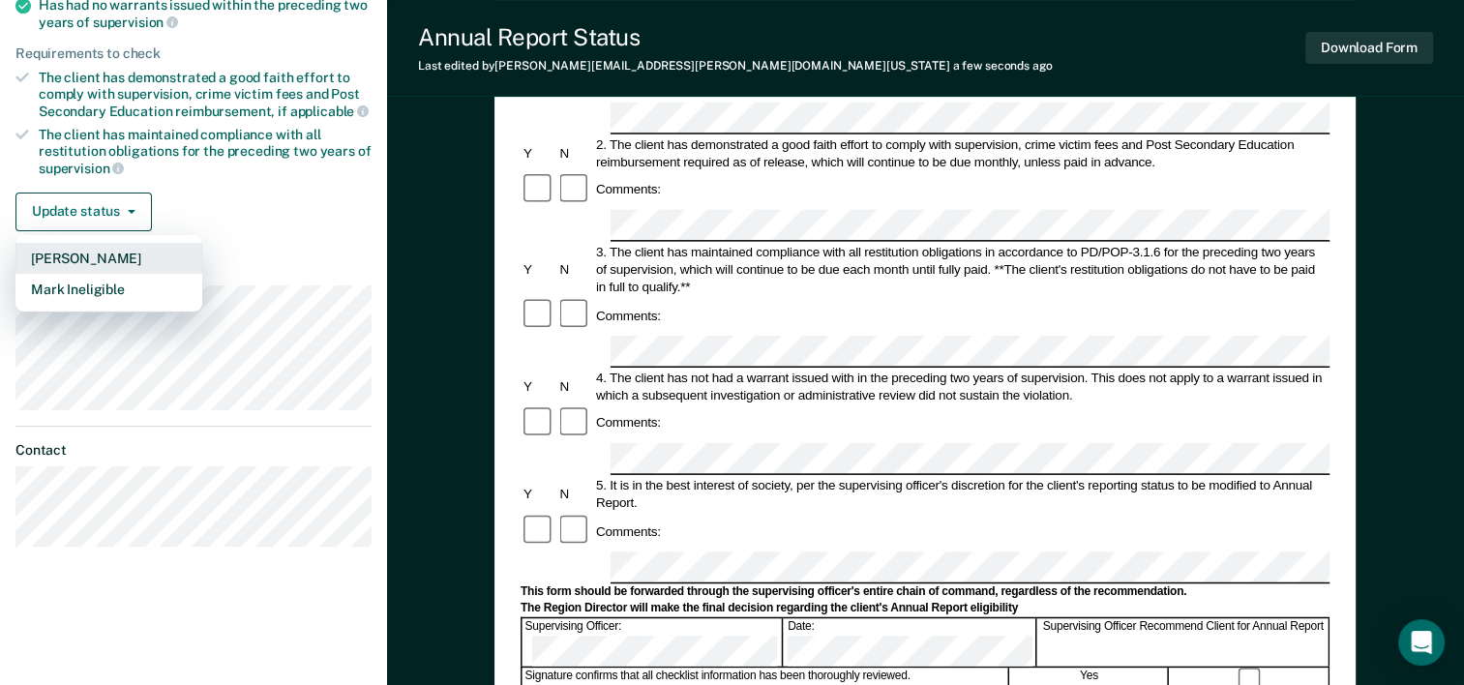
click at [108, 253] on button "[PERSON_NAME]" at bounding box center [108, 258] width 187 height 31
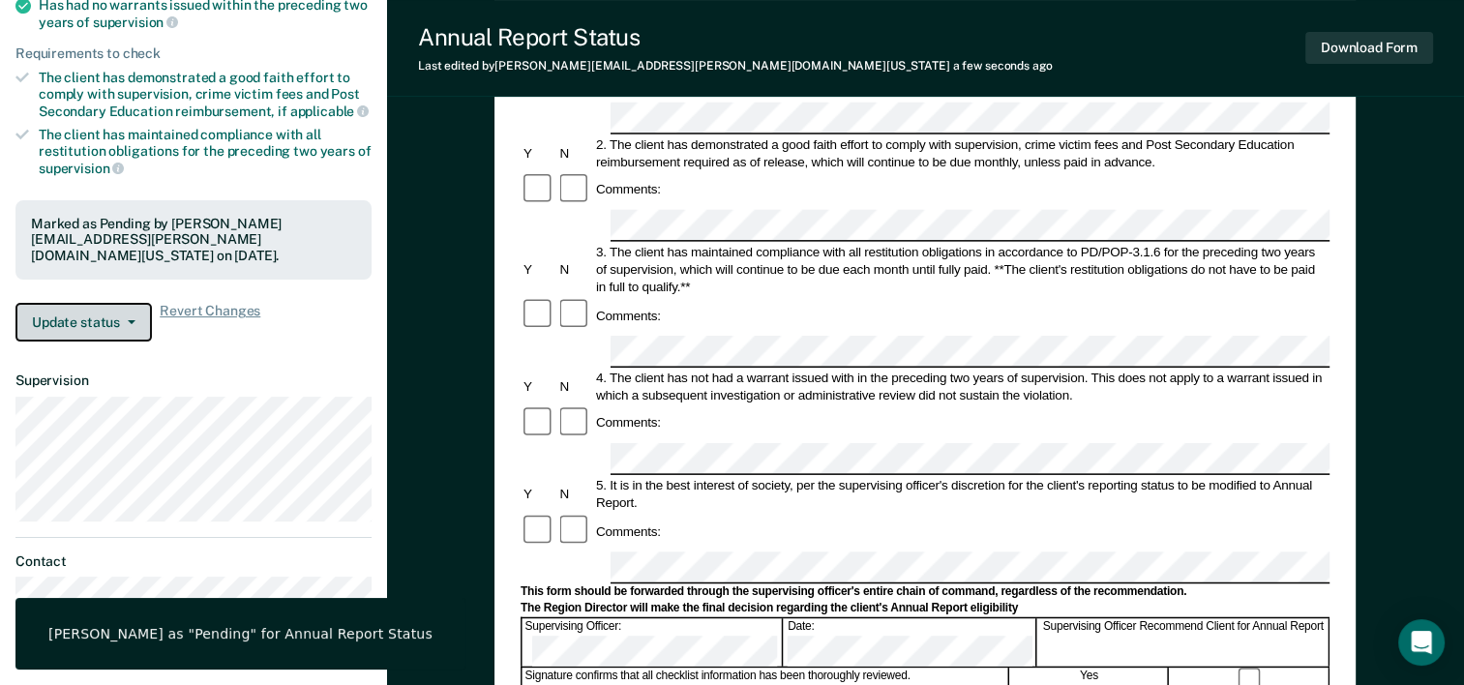
scroll to position [0, 0]
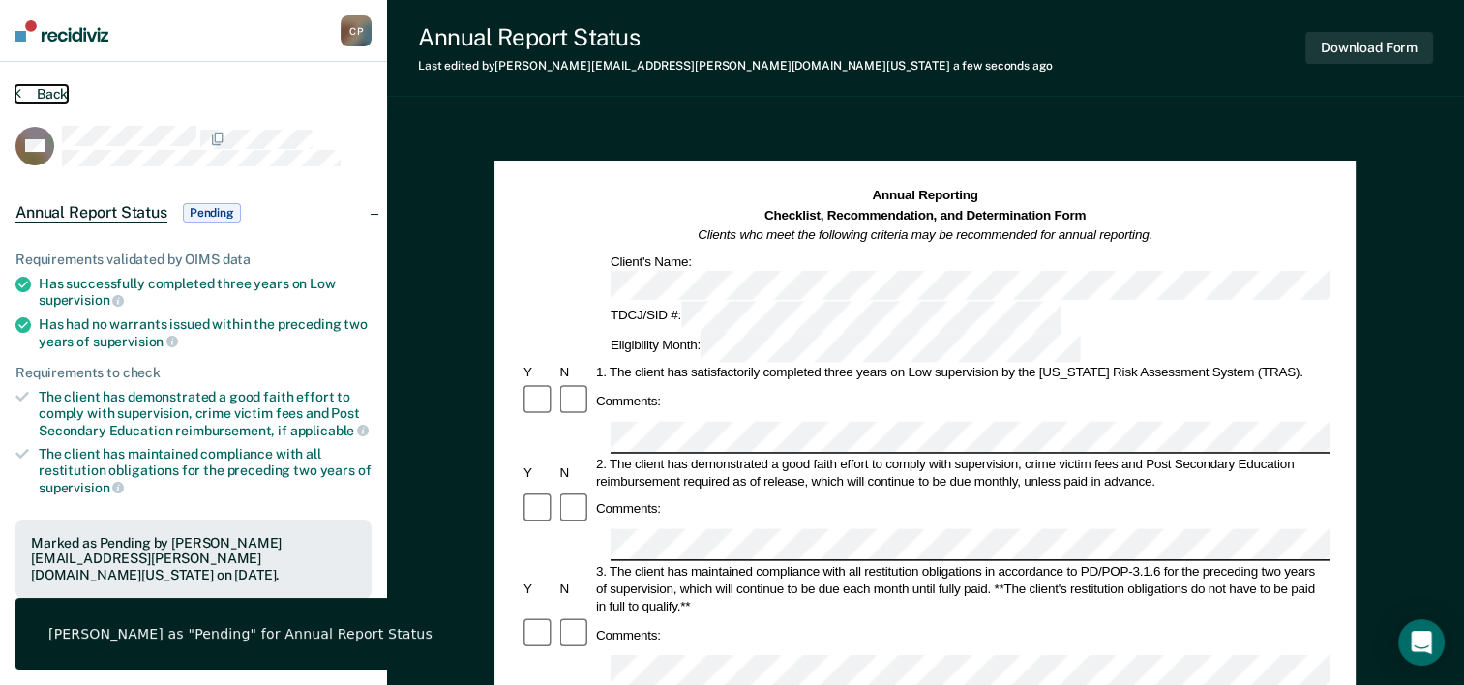
click at [27, 89] on button "Back" at bounding box center [41, 93] width 52 height 17
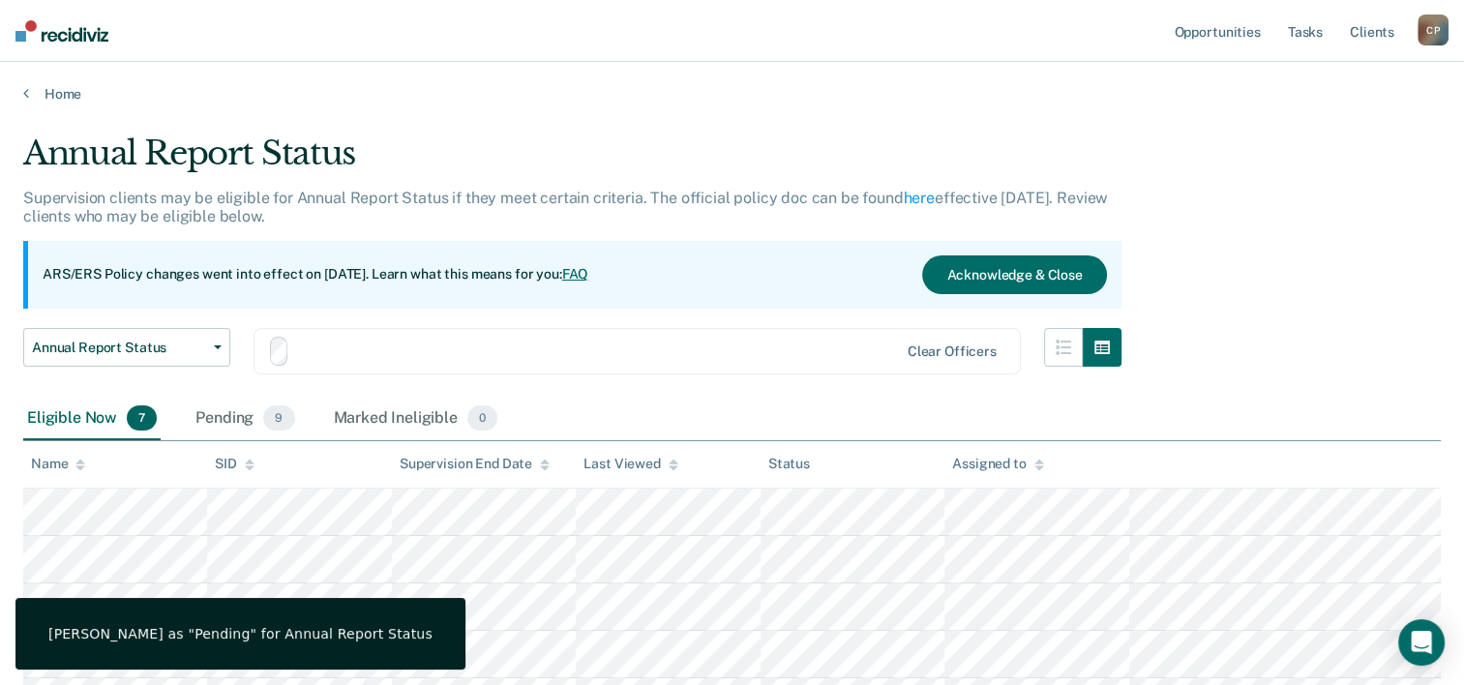
scroll to position [169, 0]
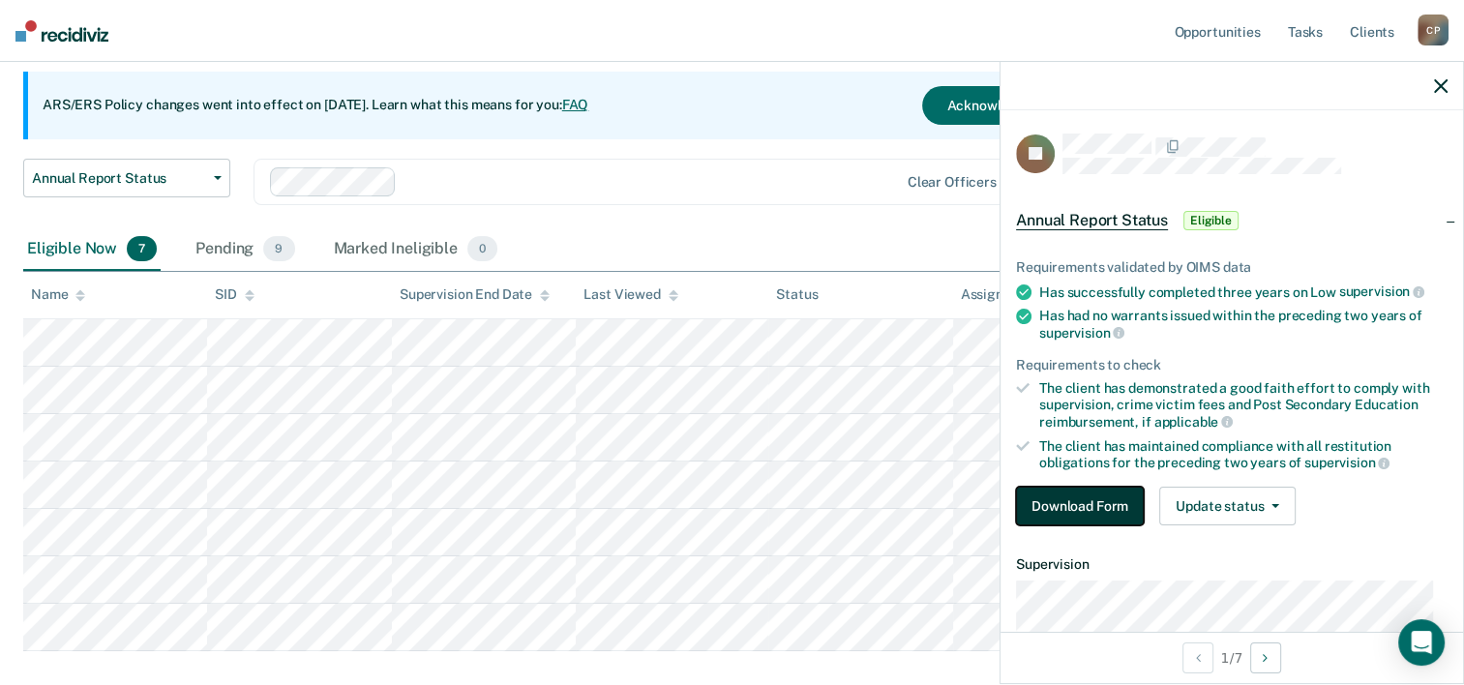
click at [1036, 502] on button "Download Form" at bounding box center [1080, 506] width 128 height 39
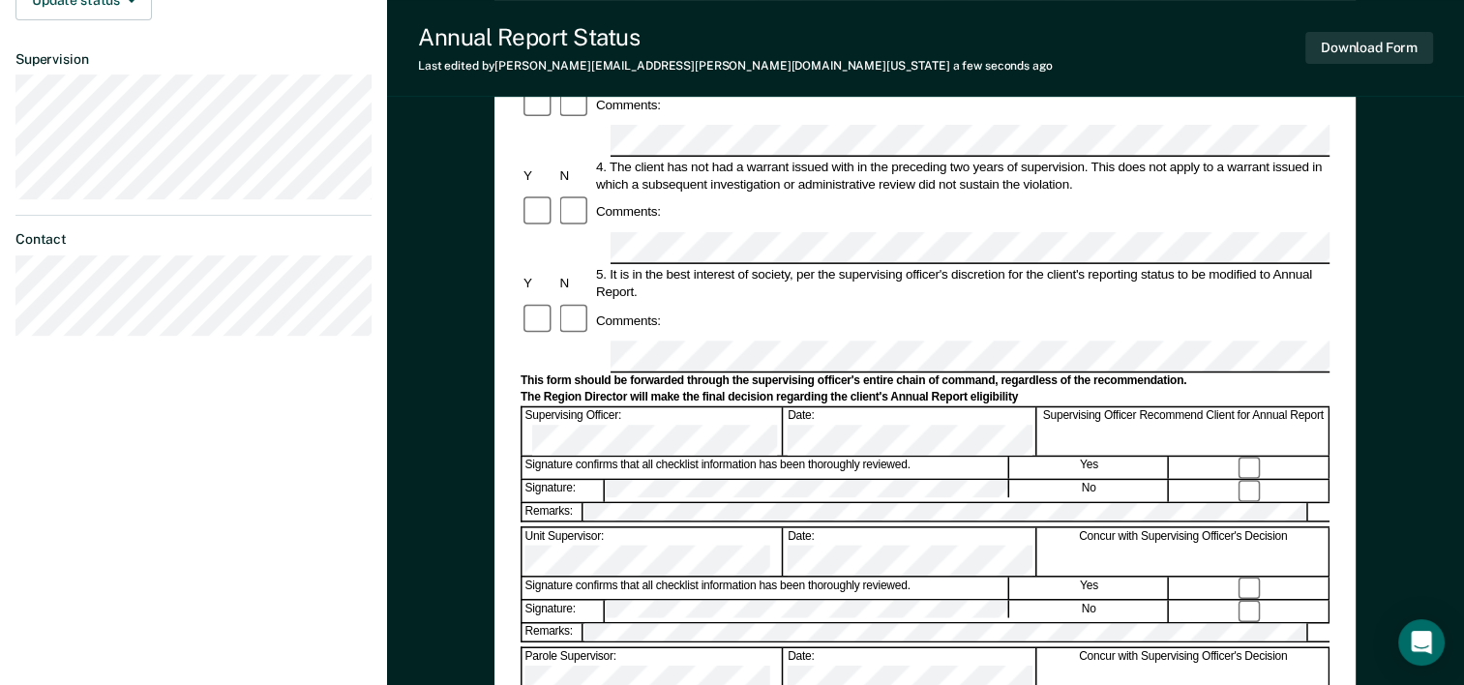
scroll to position [480, 0]
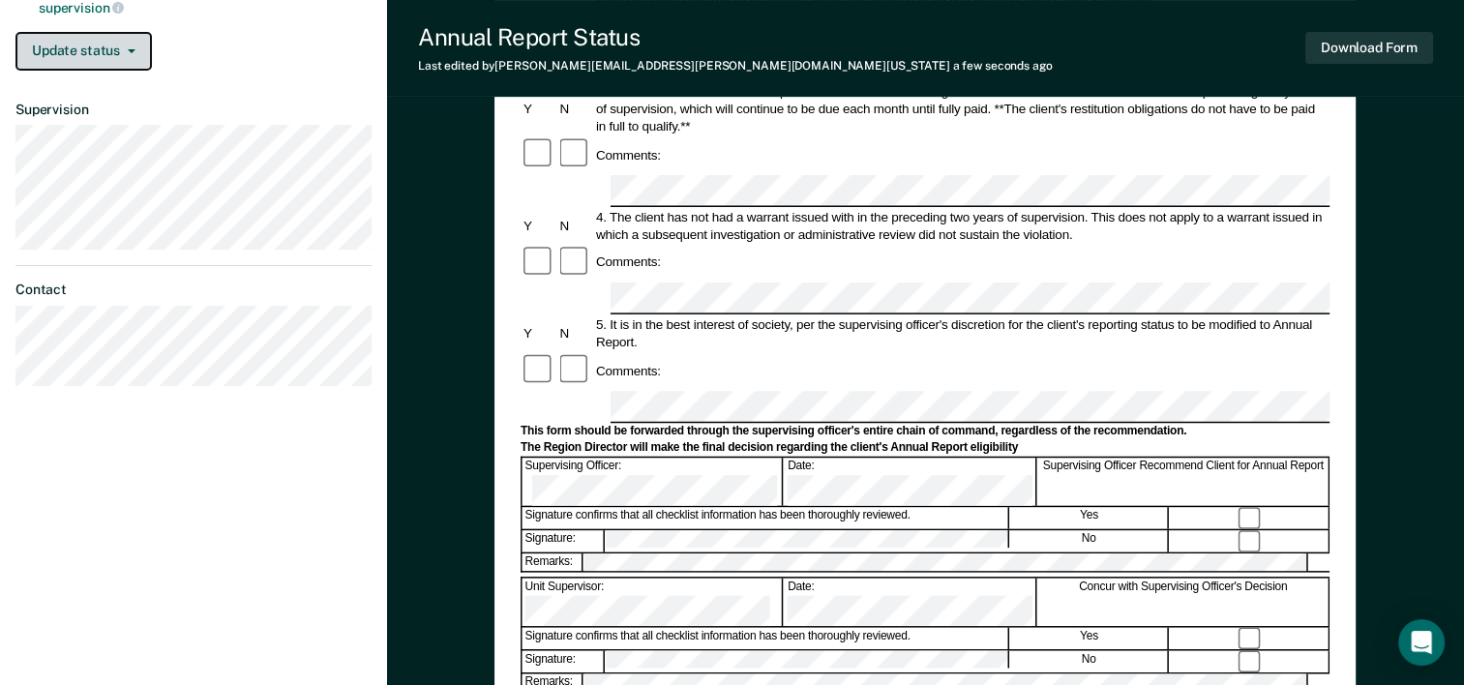
click at [72, 50] on button "Update status" at bounding box center [83, 51] width 136 height 39
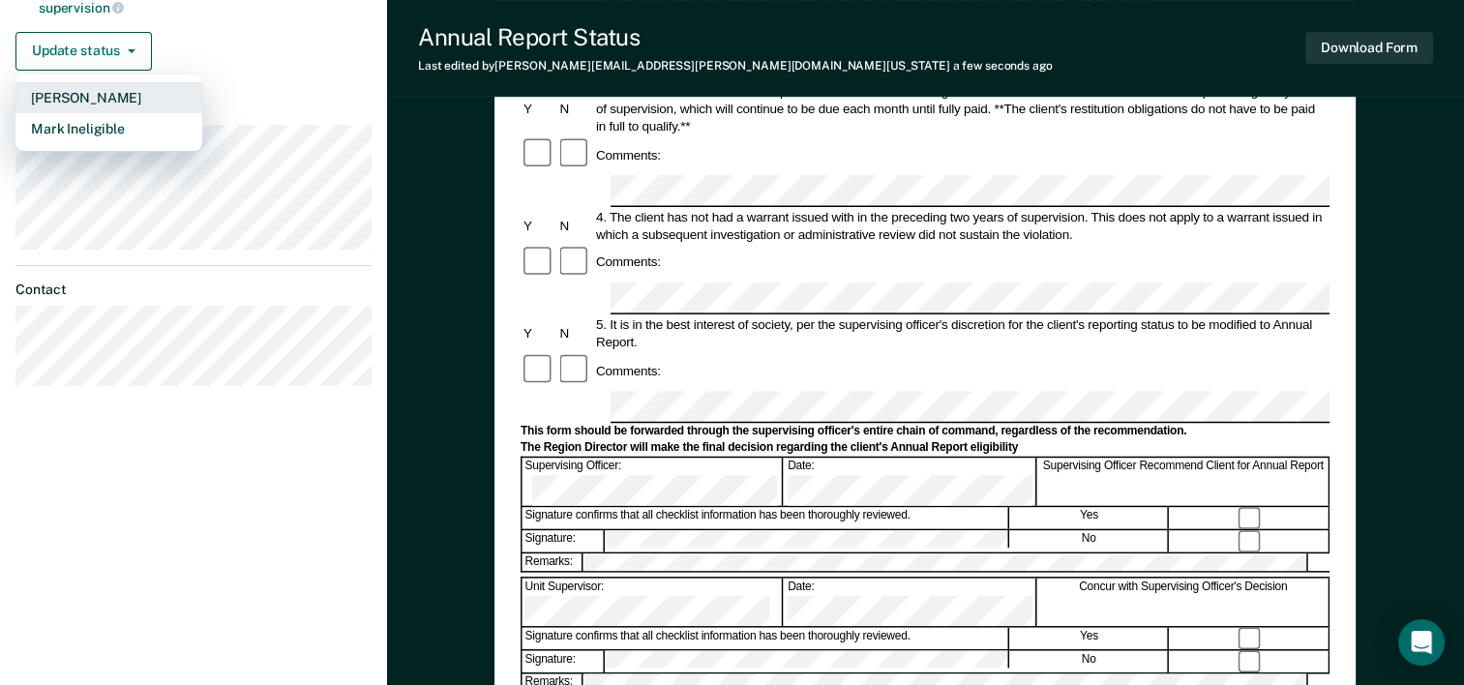
click at [88, 92] on button "[PERSON_NAME]" at bounding box center [108, 97] width 187 height 31
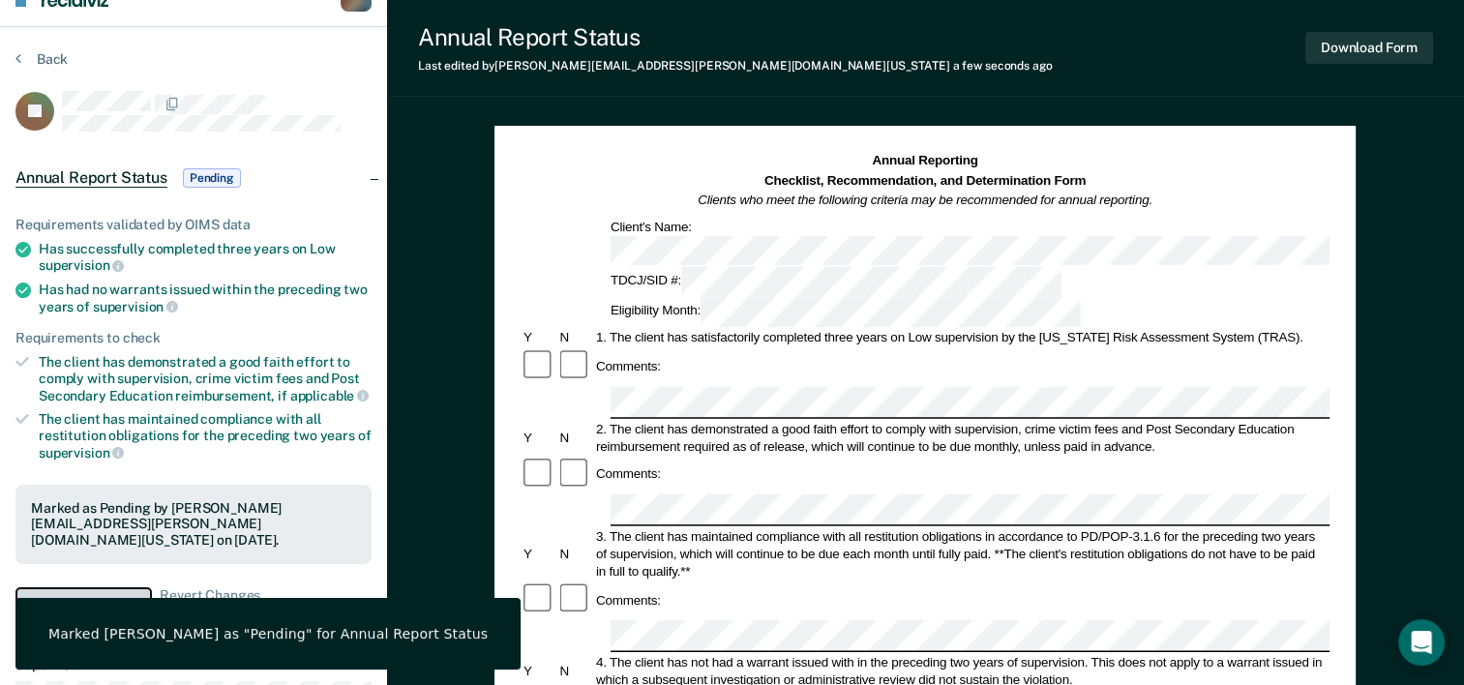
scroll to position [0, 0]
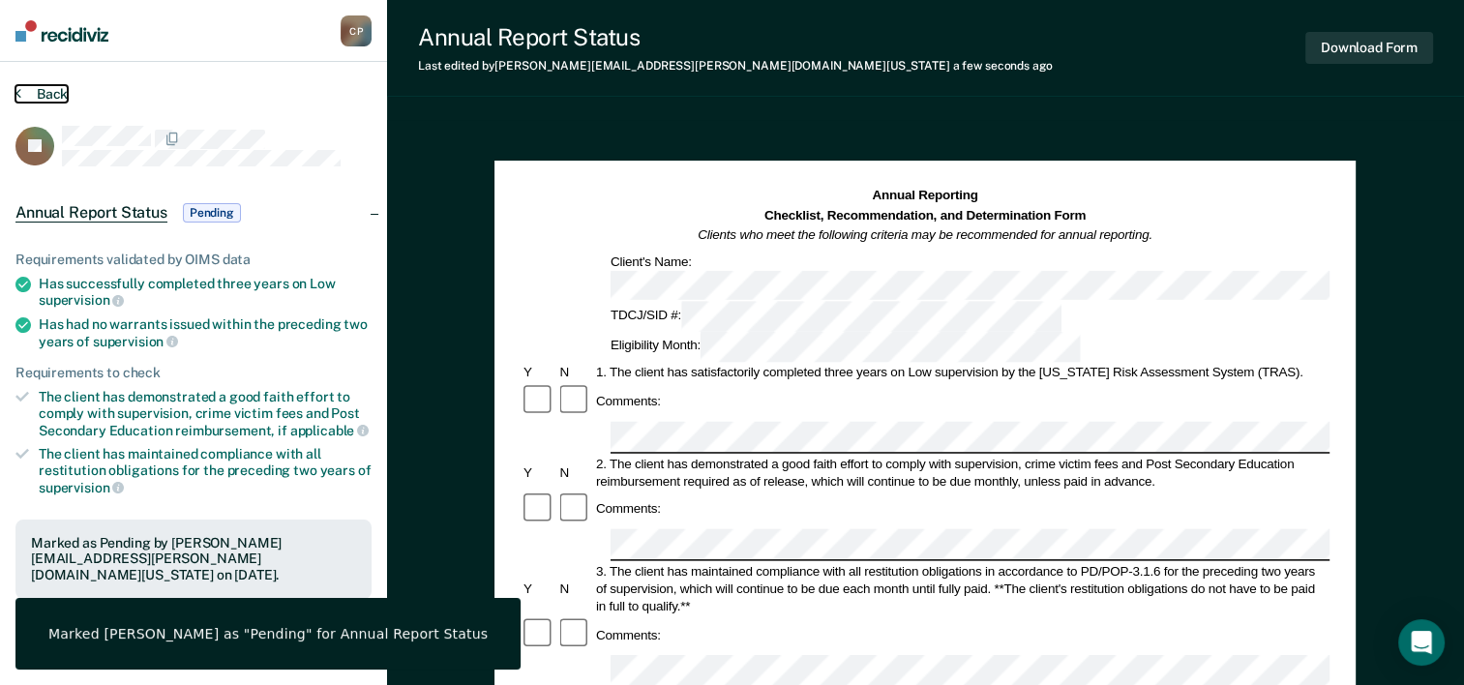
click at [23, 93] on button "Back" at bounding box center [41, 93] width 52 height 17
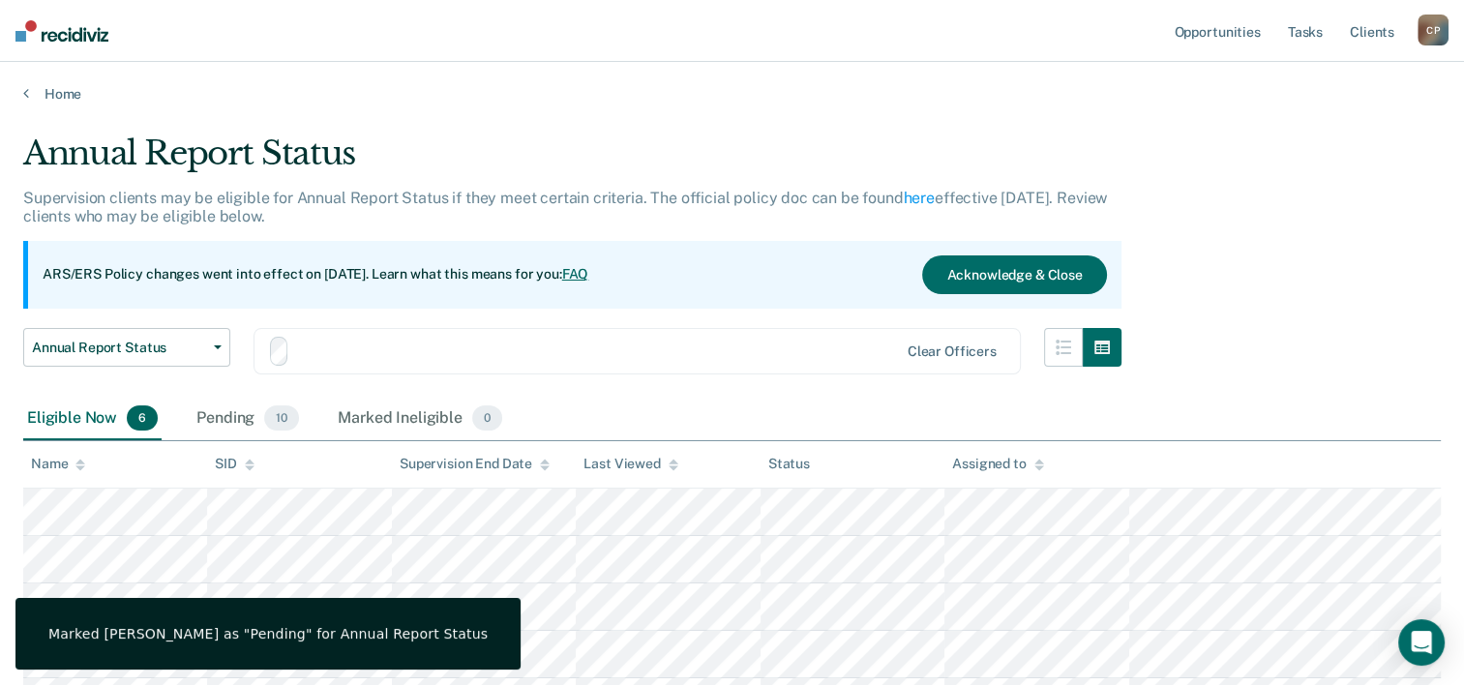
scroll to position [169, 0]
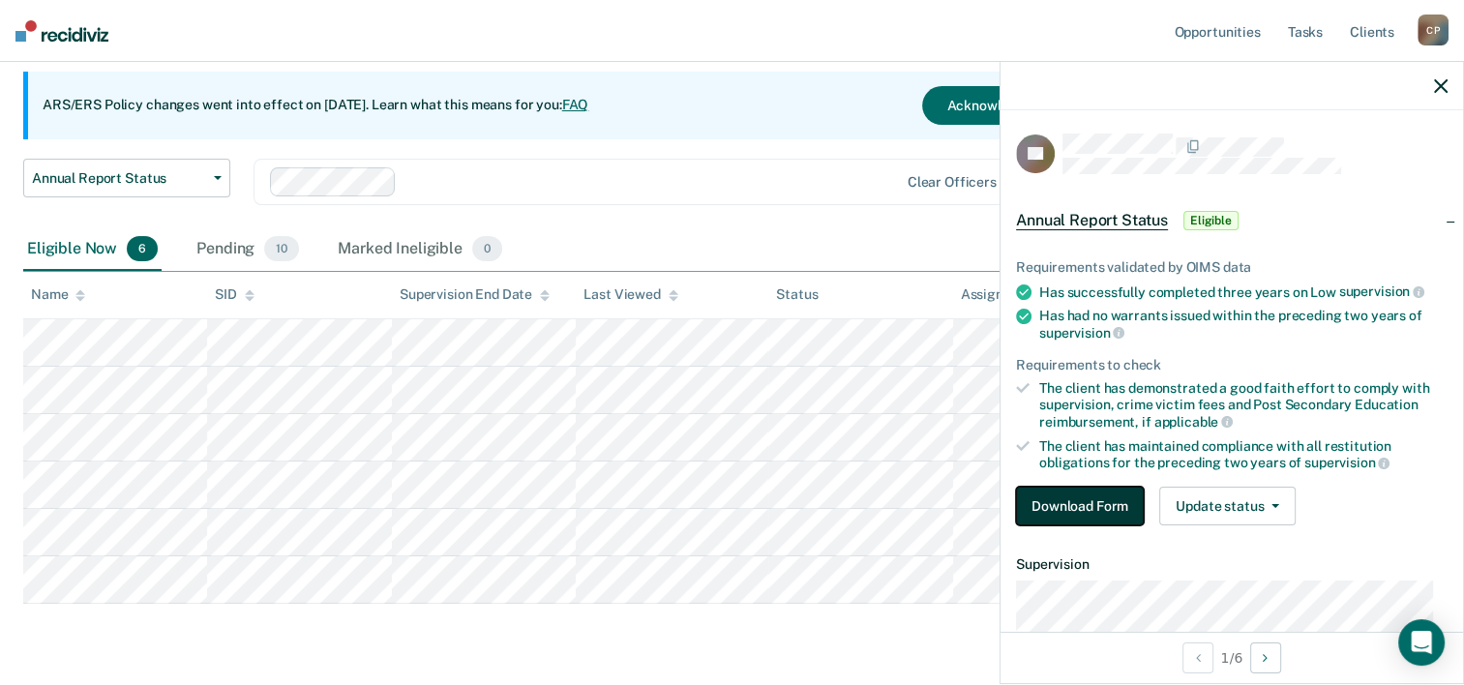
click at [1045, 504] on button "Download Form" at bounding box center [1080, 506] width 128 height 39
